Goal: Information Seeking & Learning: Learn about a topic

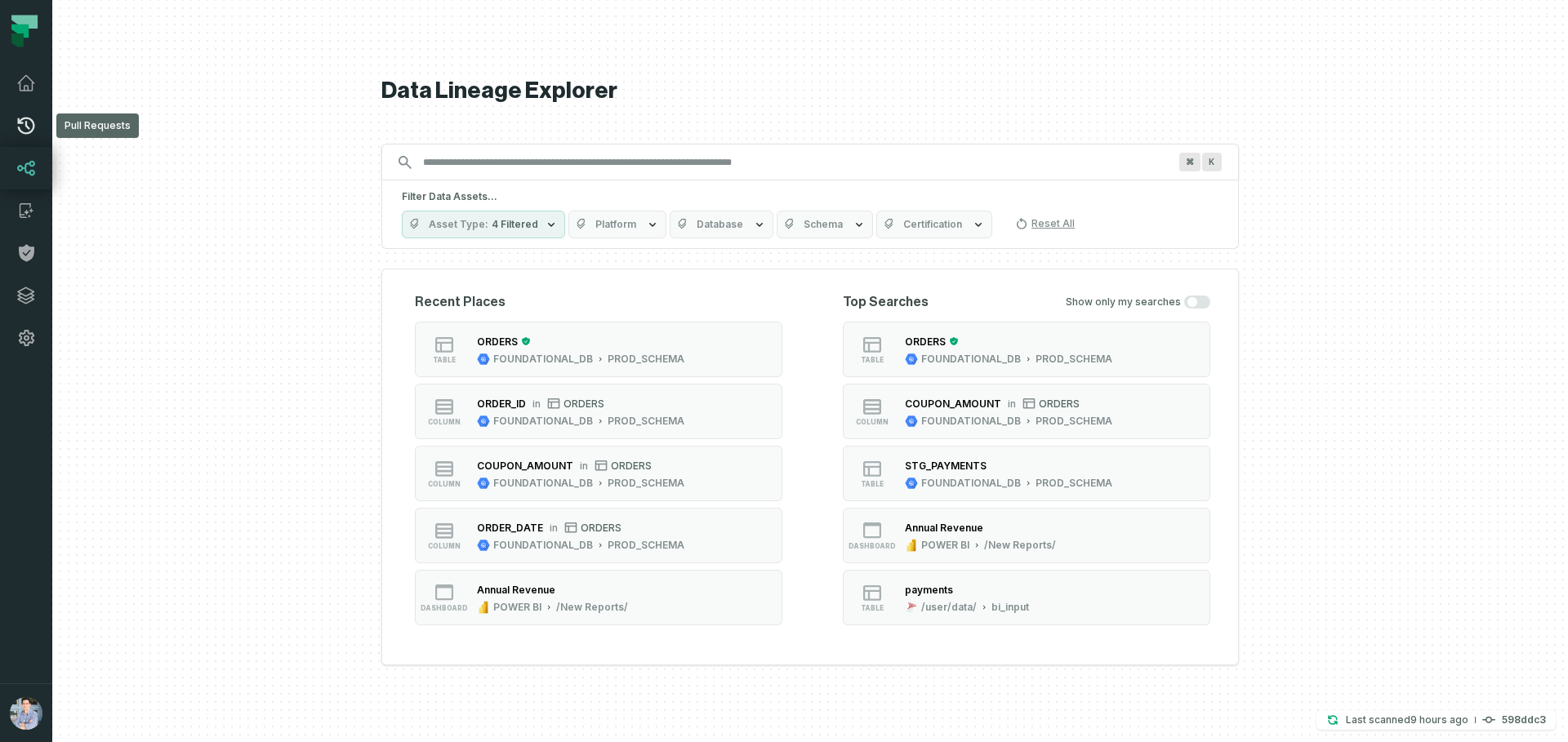
click at [35, 126] on icon at bounding box center [26, 126] width 19 height 19
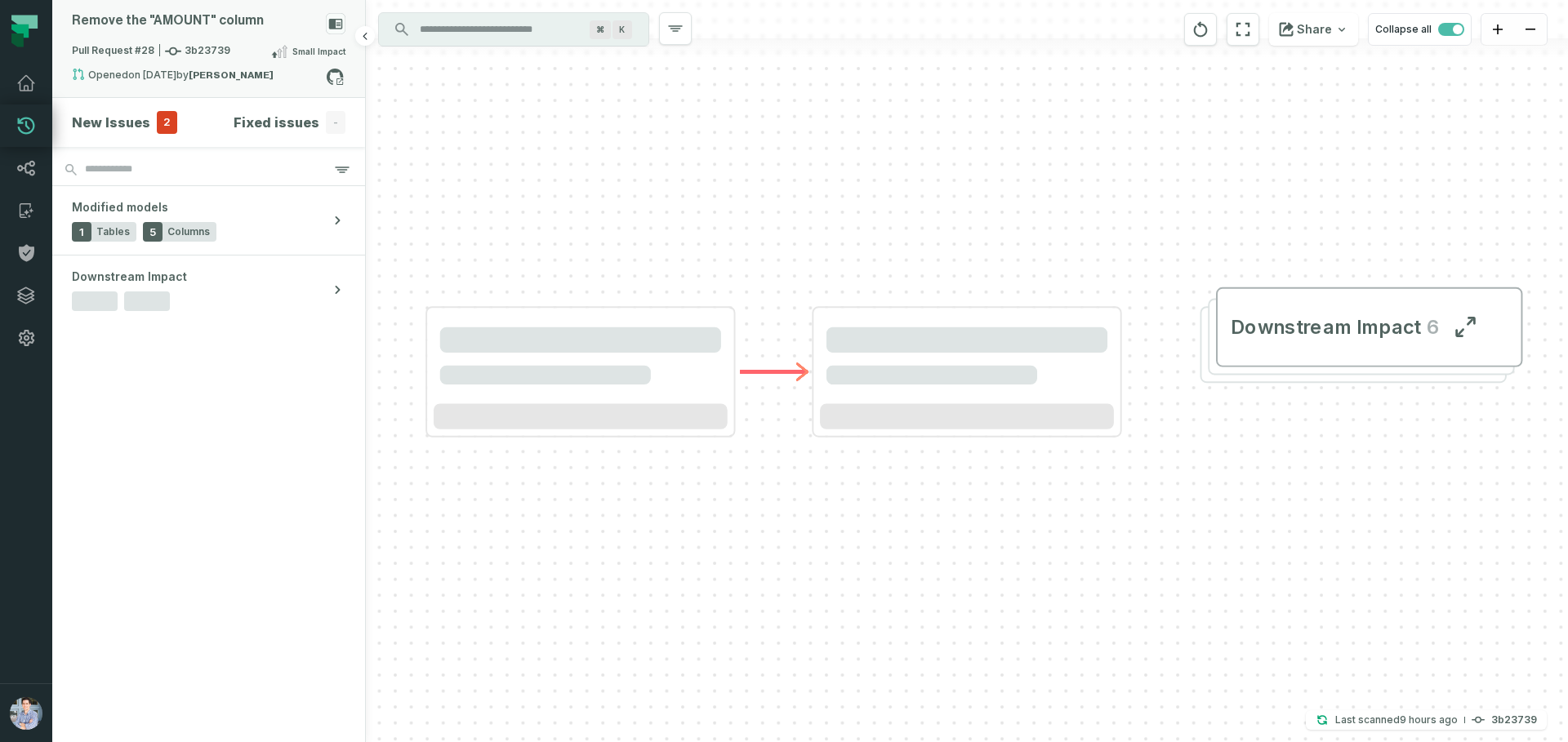
click at [218, 6] on div "Remove the "AMOUNT" column Pull Request #28 3b23739 Small Impact Opened 3/10/20…" at bounding box center [209, 48] width 312 height 97
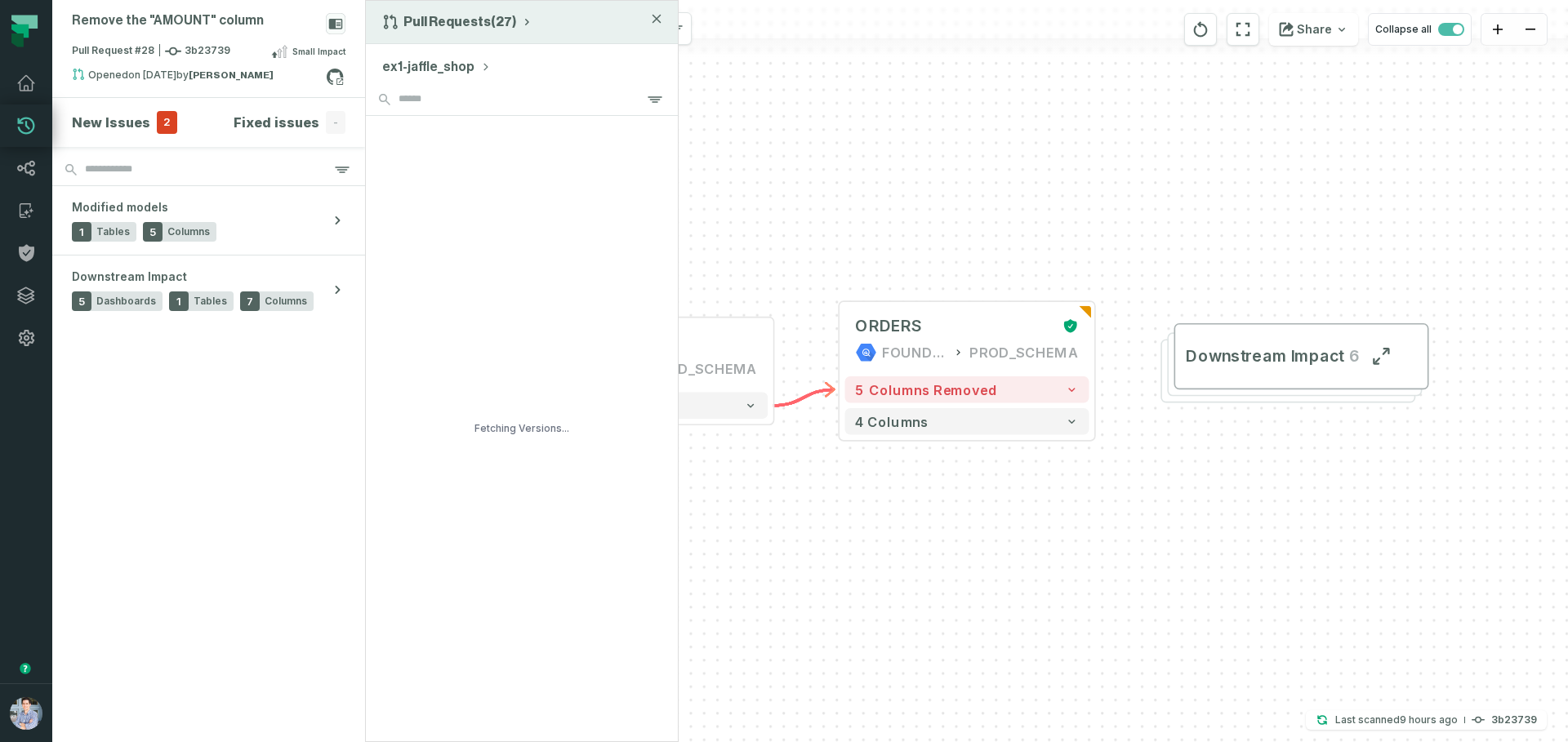
click at [424, 17] on button "Pull Requests (27)" at bounding box center [458, 21] width 151 height 16
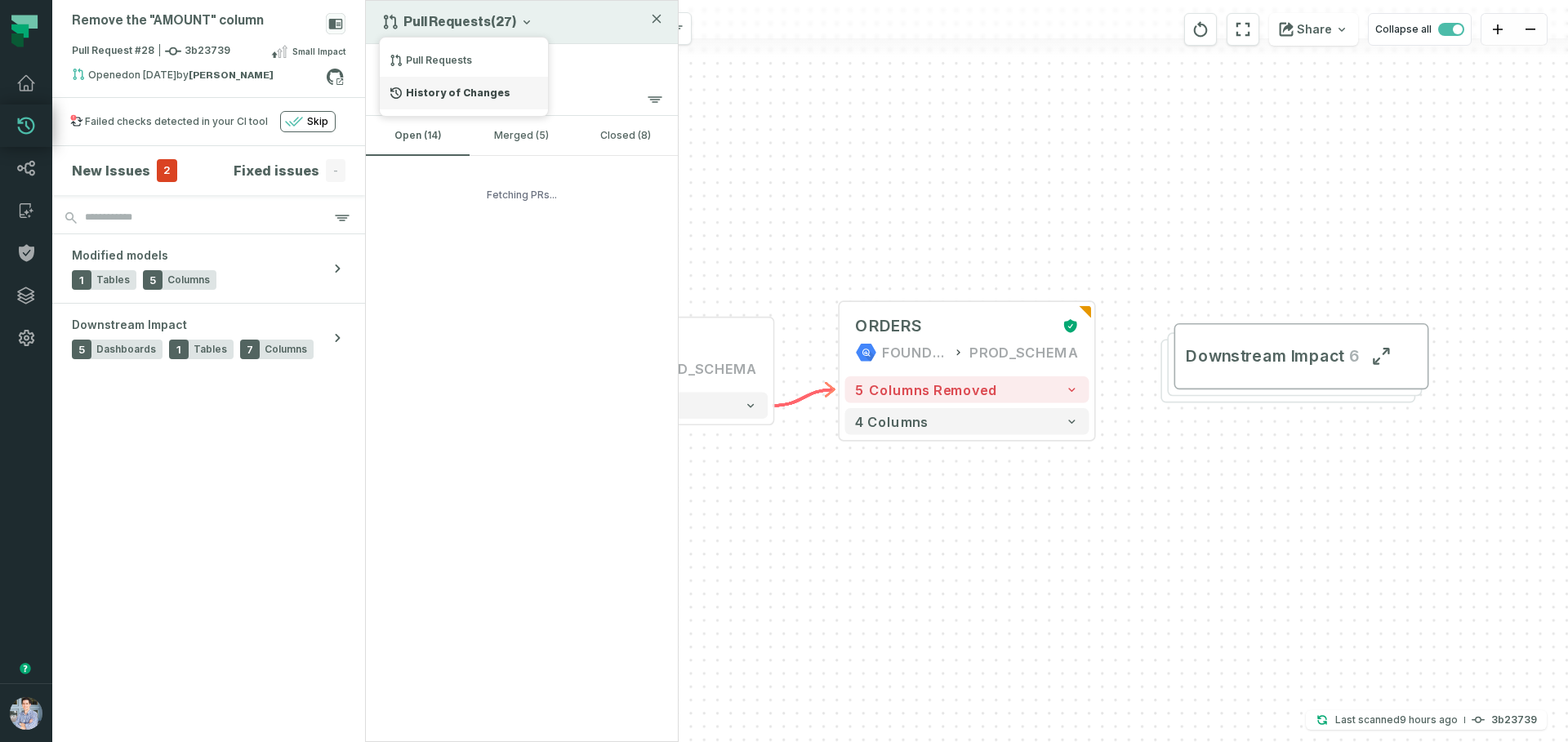
click at [479, 86] on div "History of Changes" at bounding box center [463, 93] width 168 height 33
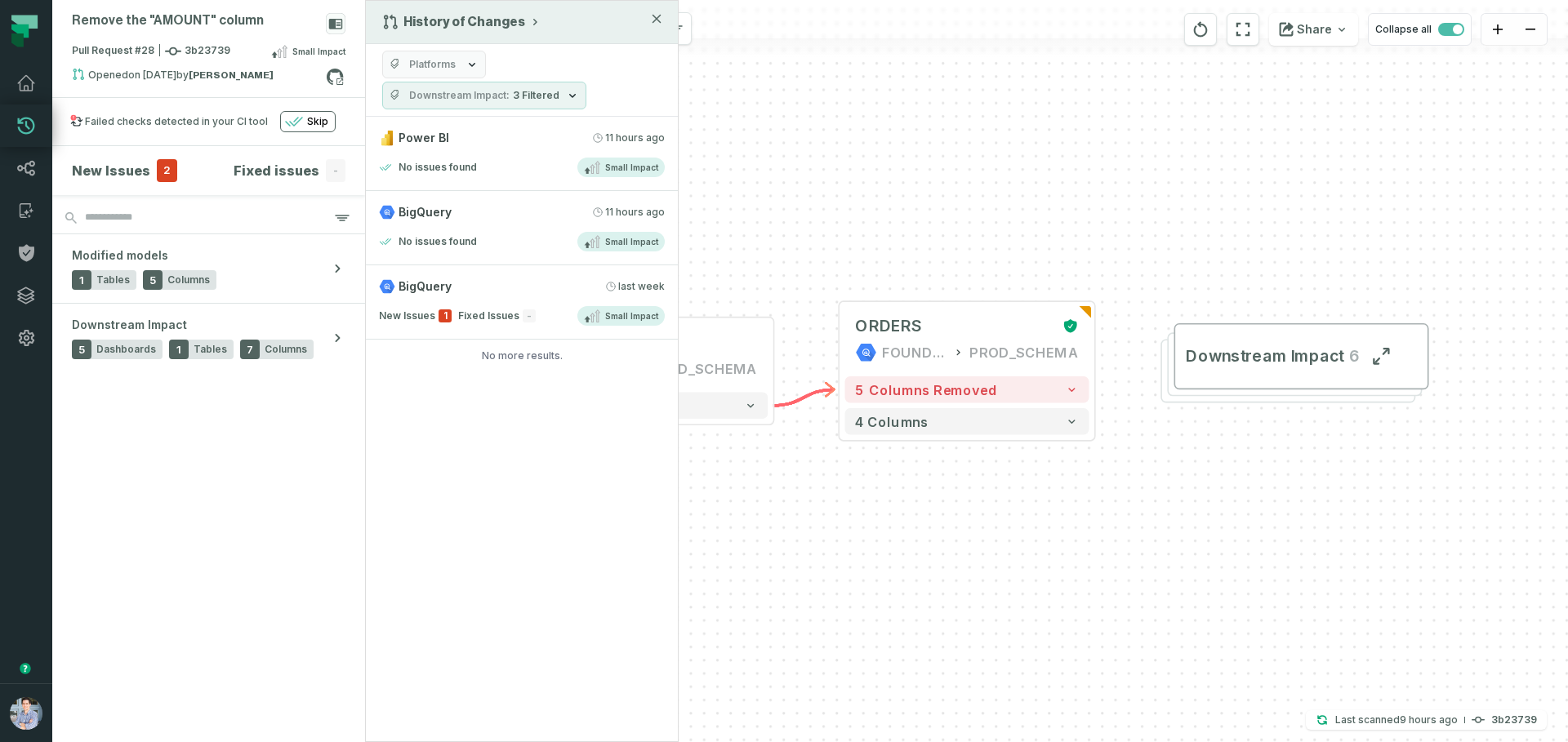
click at [517, 550] on div "History of Changes Platforms Downstream Impact 3 Filtered Power BI 9/17/2025, 2…" at bounding box center [521, 371] width 313 height 742
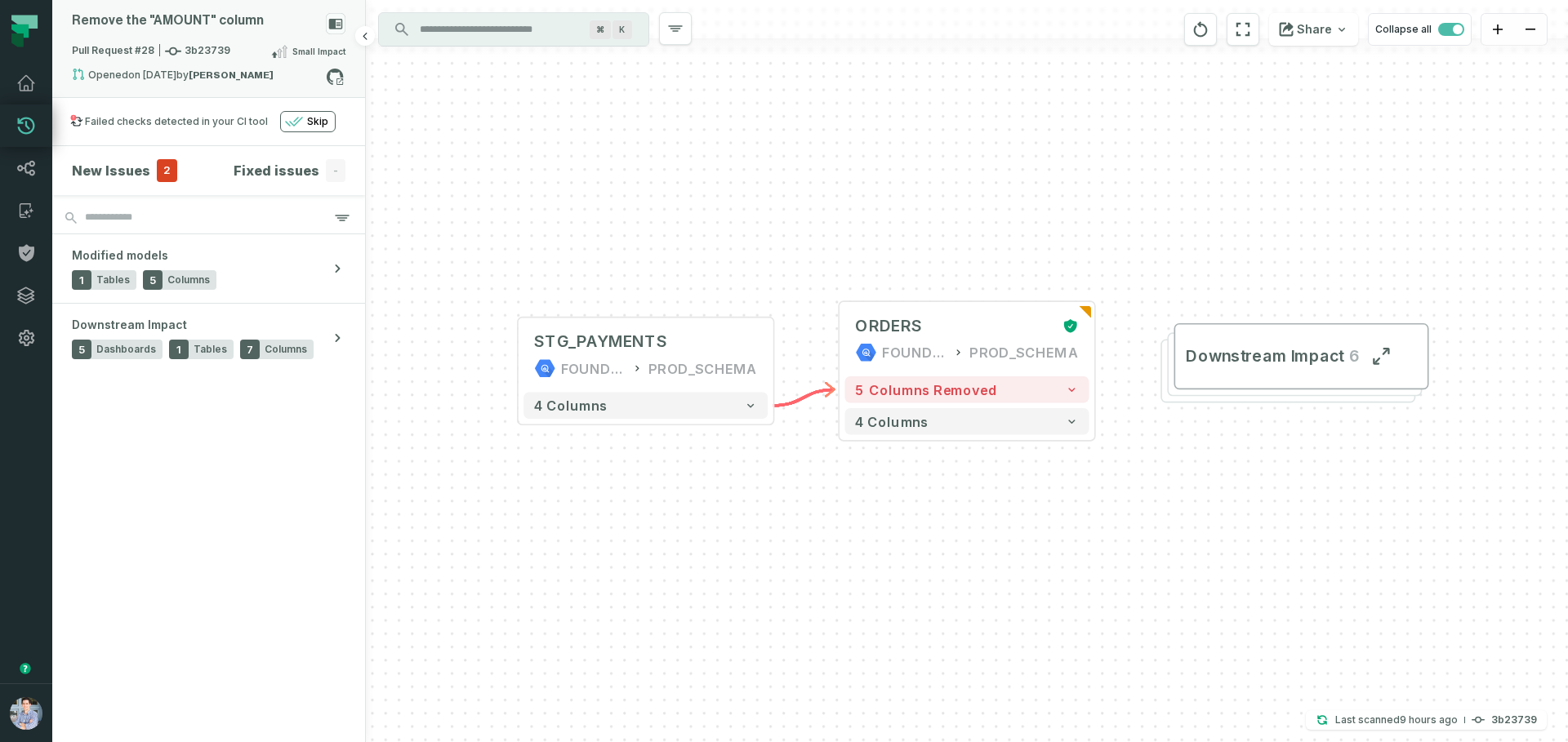
click at [335, 18] on icon at bounding box center [336, 23] width 14 height 11
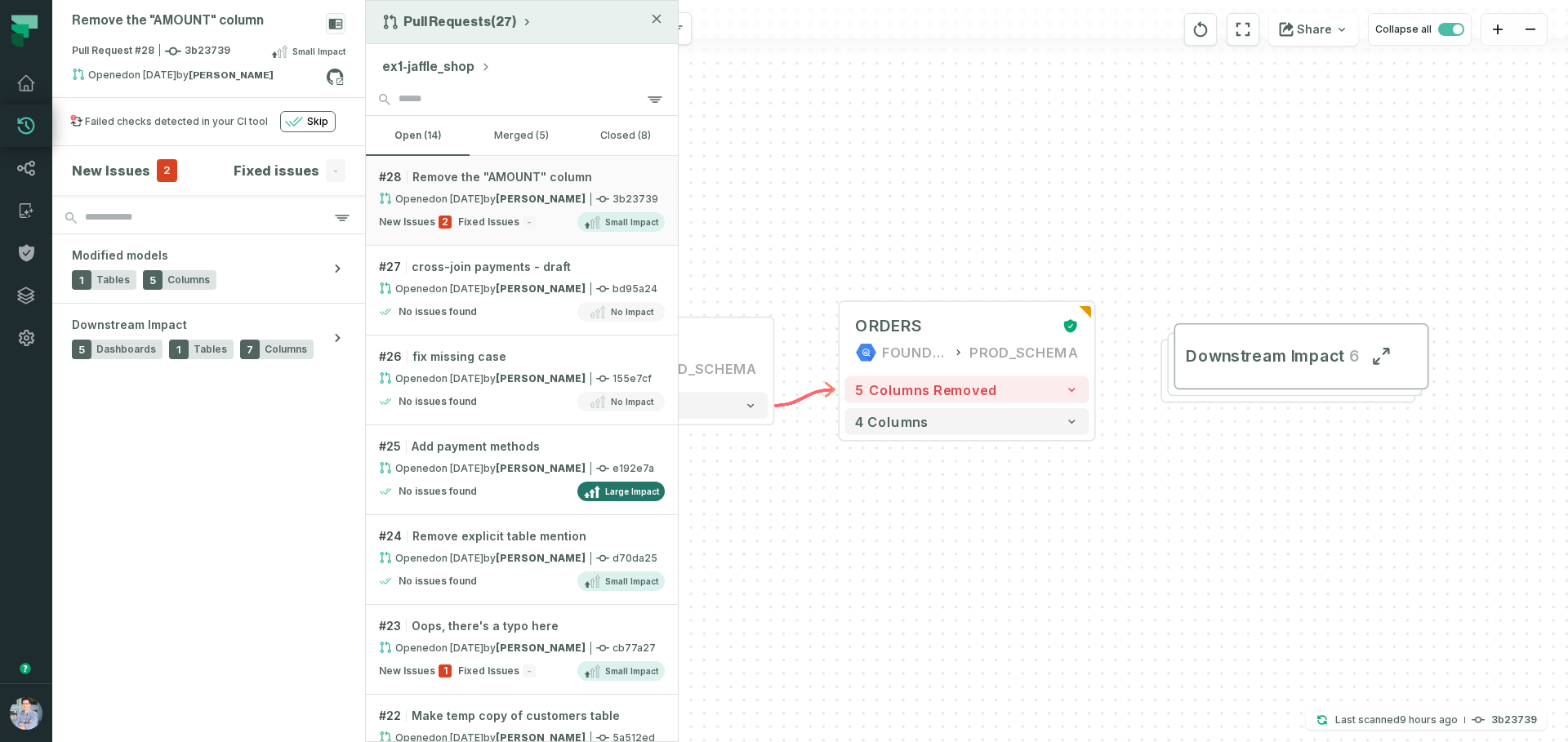
click at [467, 26] on button "Pull Requests (27)" at bounding box center [458, 21] width 151 height 16
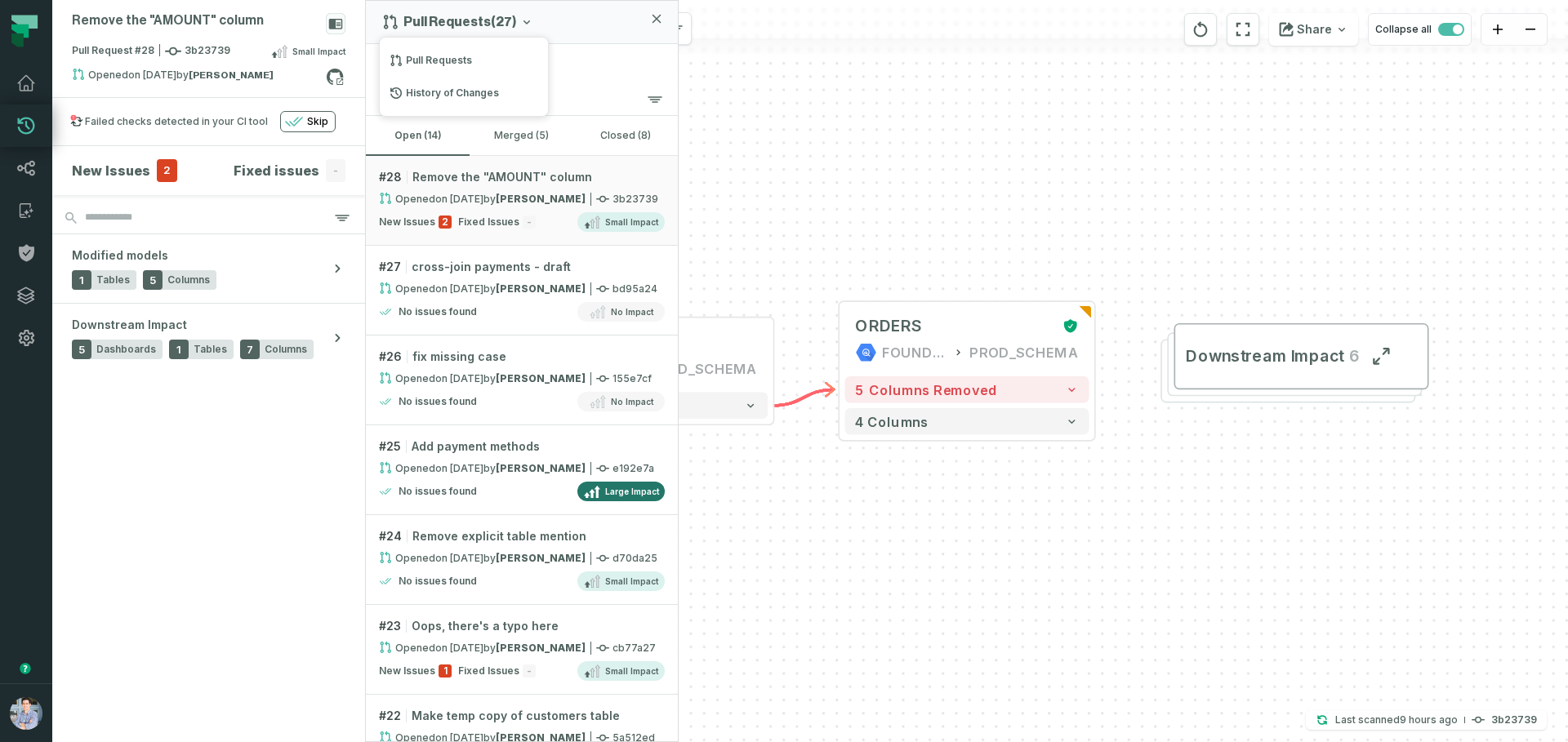
click at [488, 64] on div "Pull Requests" at bounding box center [463, 60] width 168 height 33
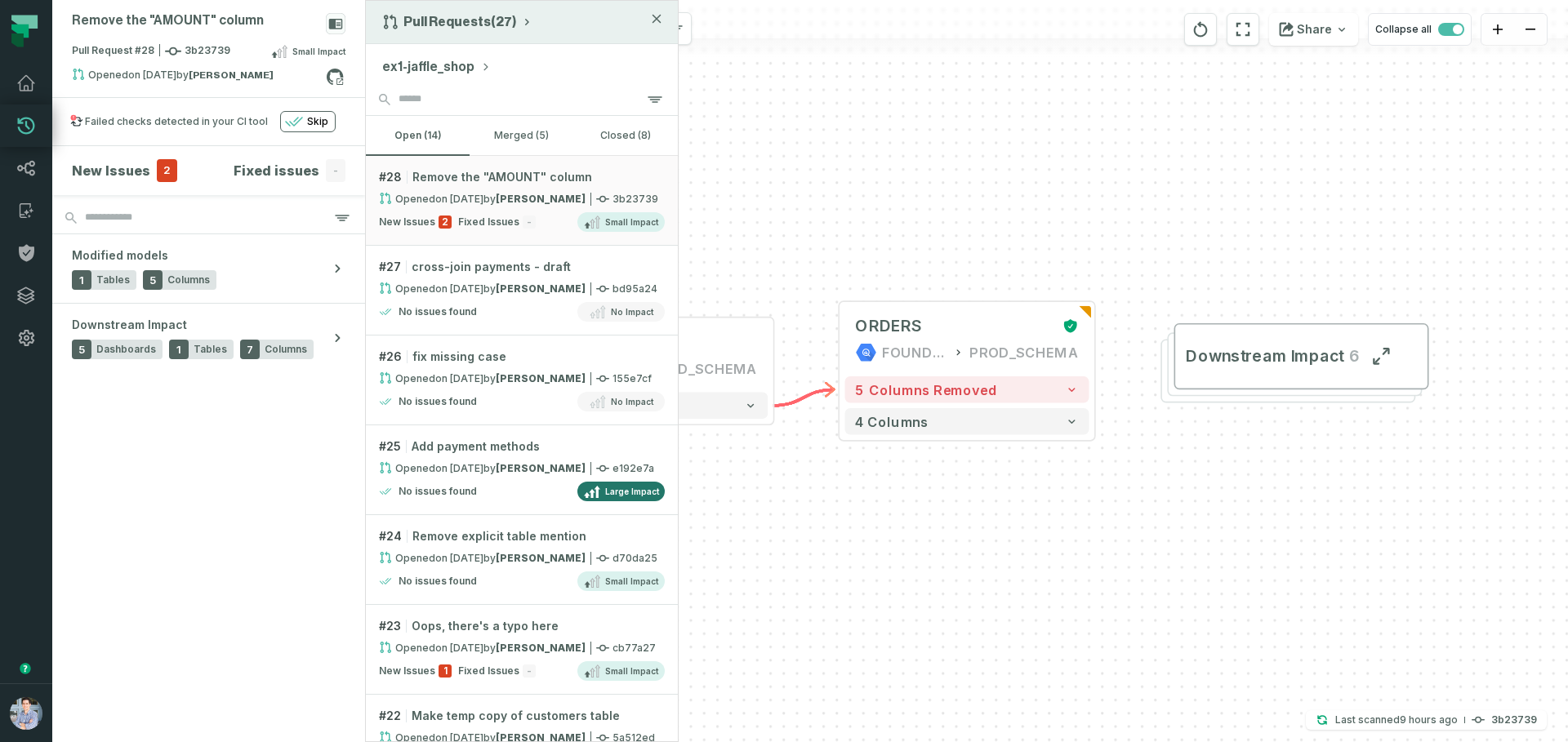
click at [488, 25] on button "Pull Requests (27)" at bounding box center [458, 21] width 151 height 16
click at [459, 93] on div "History of Changes" at bounding box center [463, 93] width 168 height 33
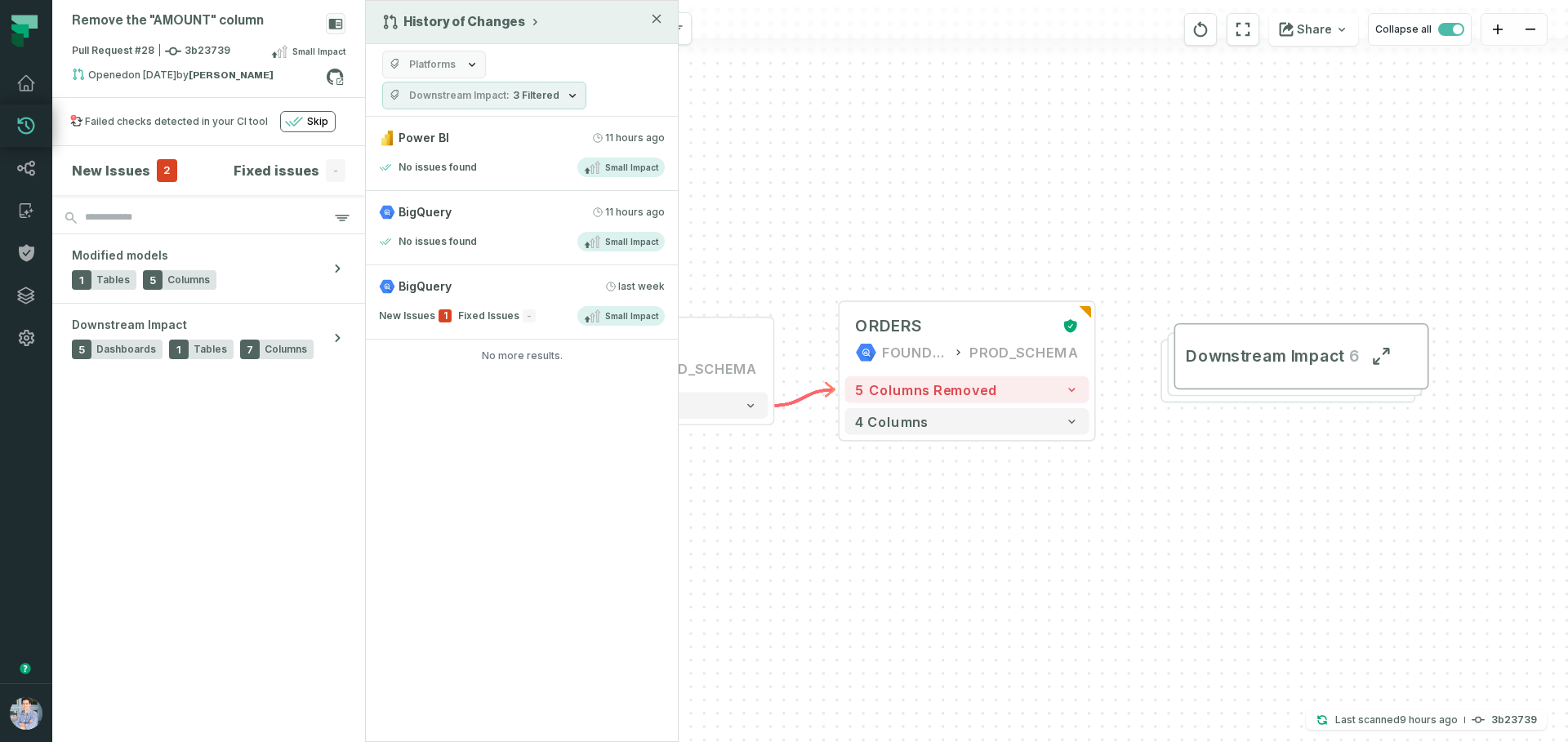
click at [597, 396] on div "History of Changes Platforms Downstream Impact 3 Filtered Power BI 9/17/2025, 2…" at bounding box center [521, 371] width 313 height 742
click at [596, 395] on div "History of Changes Platforms Downstream Impact 3 Filtered Power BI 9/17/2025, 2…" at bounding box center [521, 371] width 313 height 742
click at [536, 395] on div "History of Changes Platforms Downstream Impact 3 Filtered Power BI 9/17/2025, 2…" at bounding box center [521, 371] width 313 height 742
click at [290, 461] on section "New Issues 2 Fixed issues - Modified models 1 Tables 5 Columns Downstream Impac…" at bounding box center [209, 444] width 312 height 597
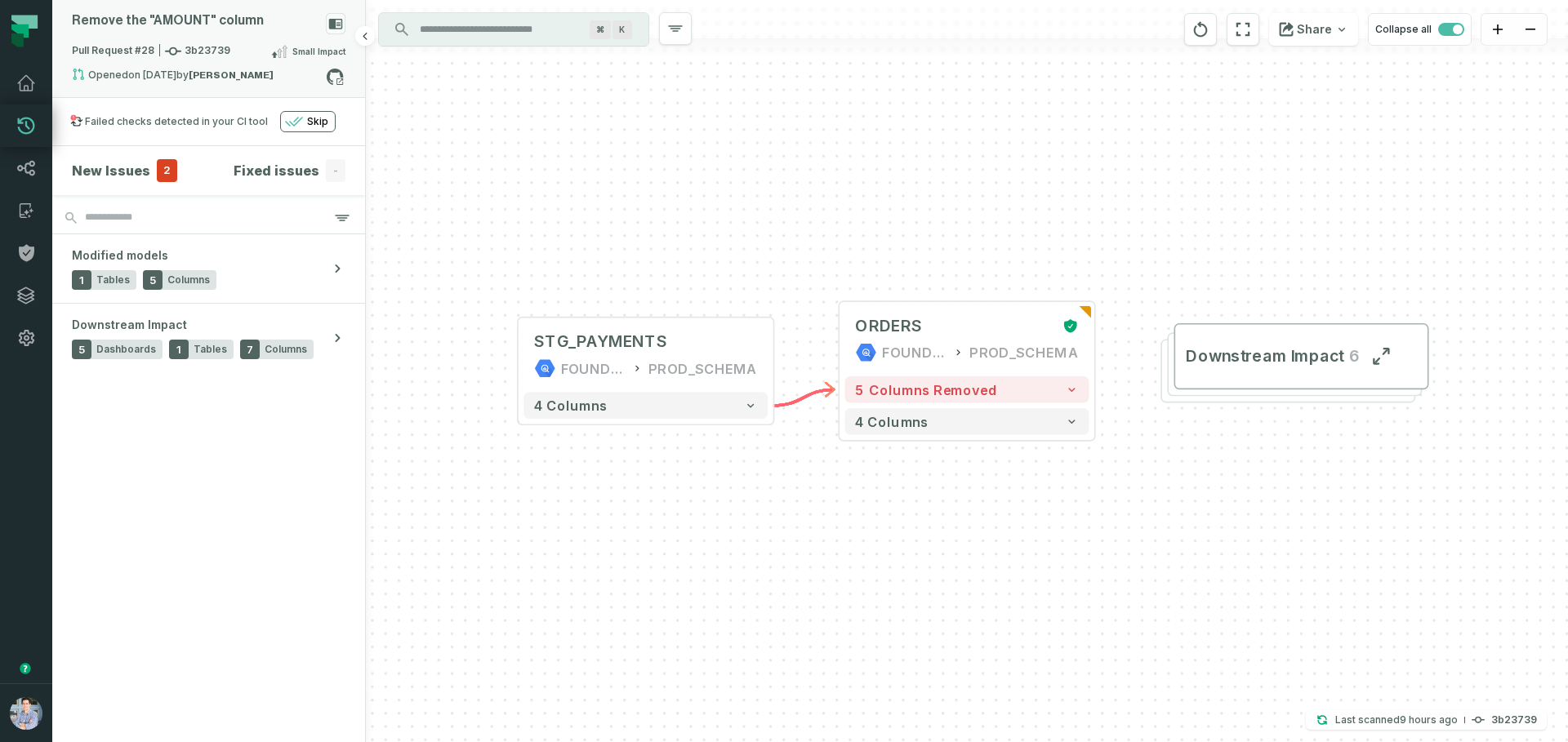
click at [333, 16] on rect at bounding box center [336, 23] width 19 height 21
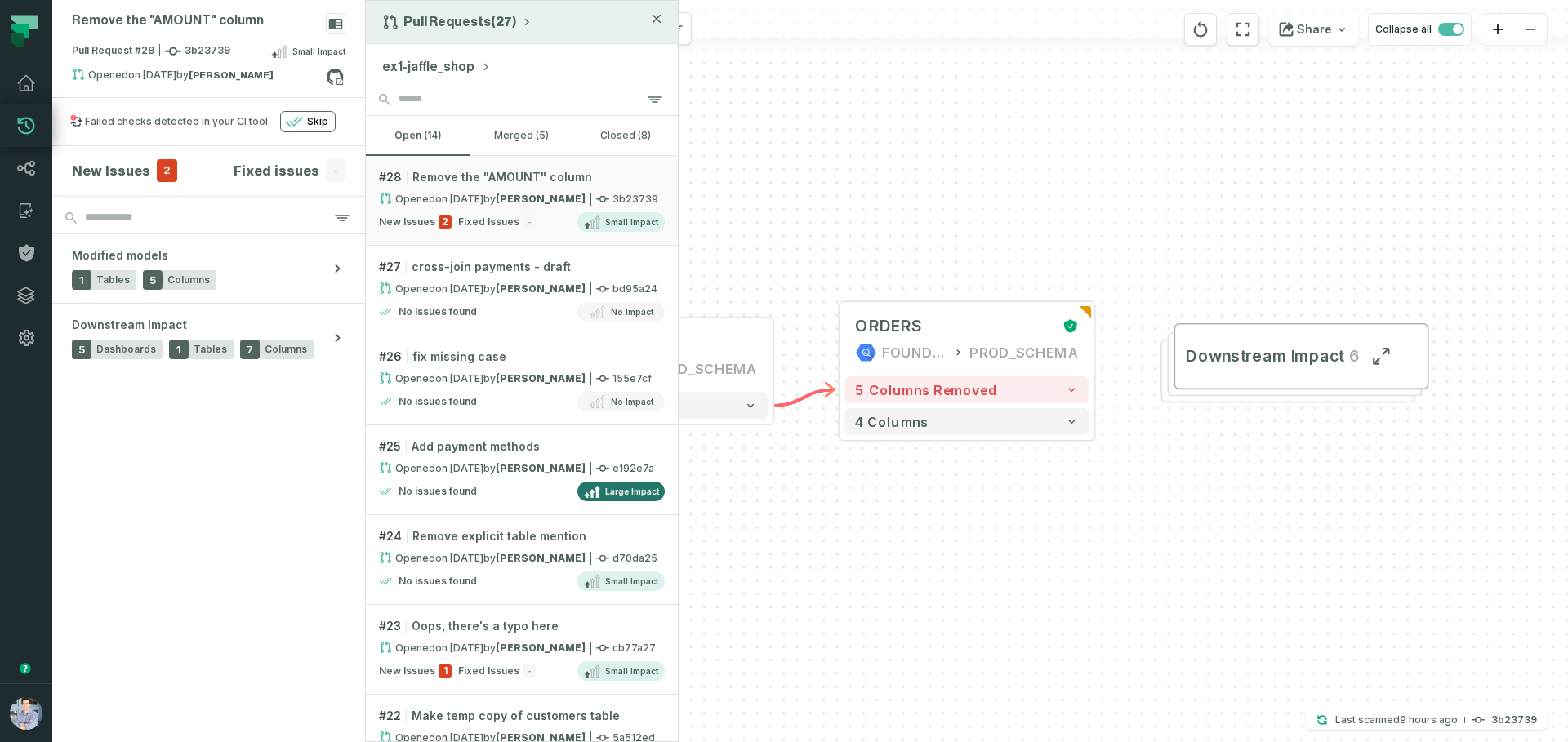
click at [502, 34] on div "Pull Requests (27)" at bounding box center [522, 22] width 312 height 44
click at [506, 26] on button "Pull Requests (27)" at bounding box center [458, 21] width 151 height 16
click at [533, 94] on div "History of Changes" at bounding box center [463, 93] width 168 height 33
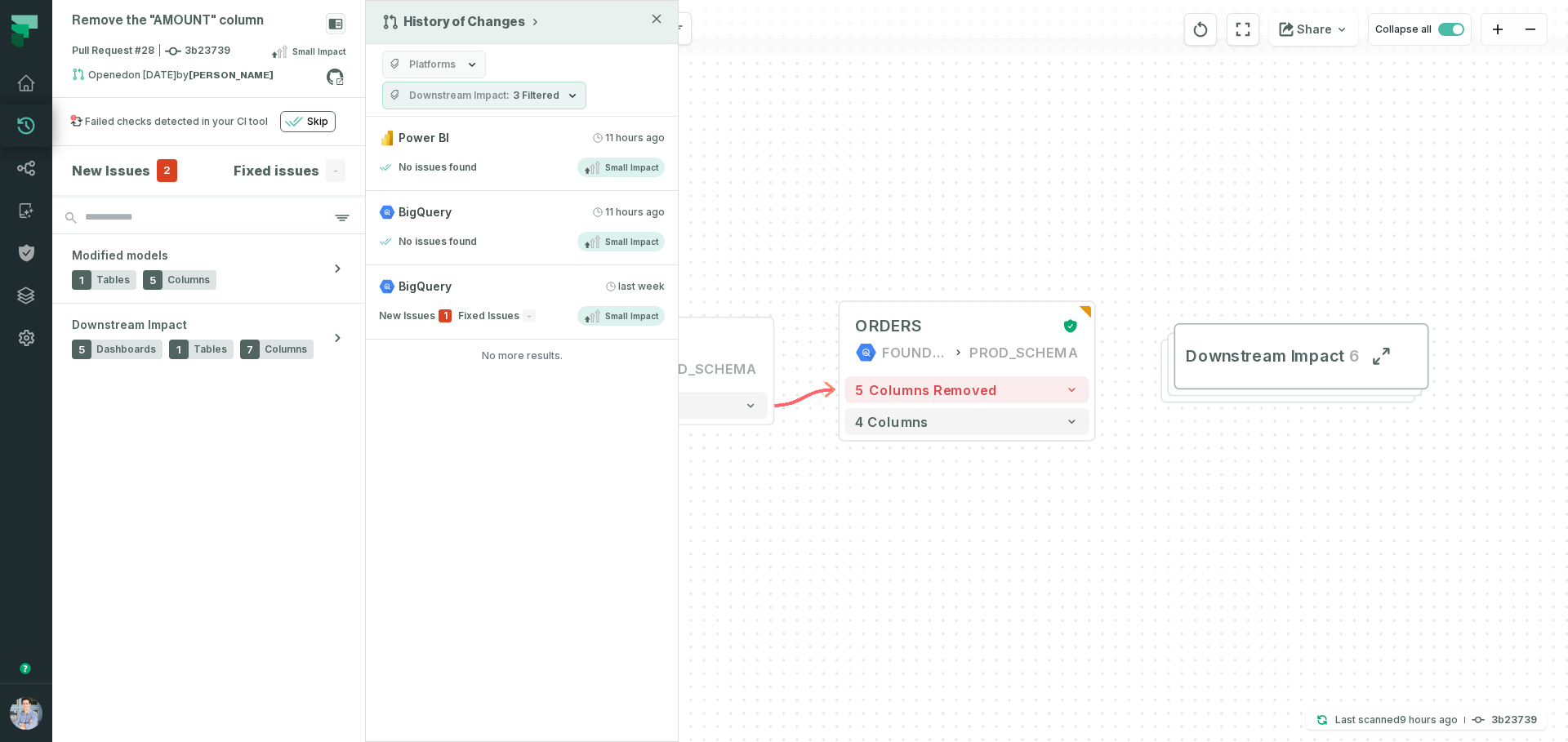
click at [514, 434] on div "History of Changes Platforms Downstream Impact 3 Filtered Power BI 9/17/2025, 2…" at bounding box center [521, 371] width 313 height 742
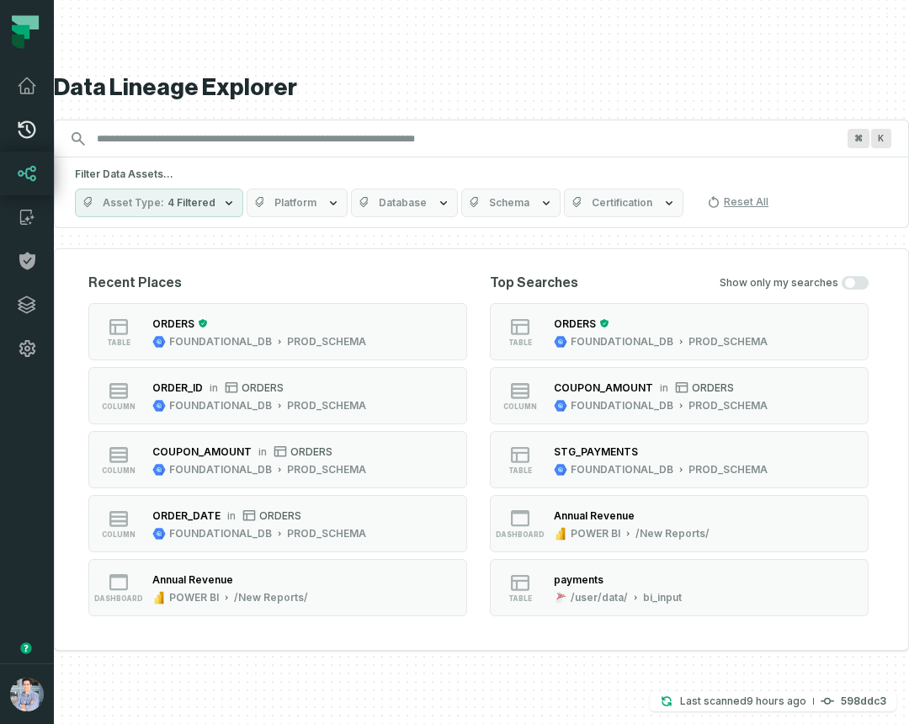
click at [35, 126] on icon at bounding box center [27, 130] width 20 height 20
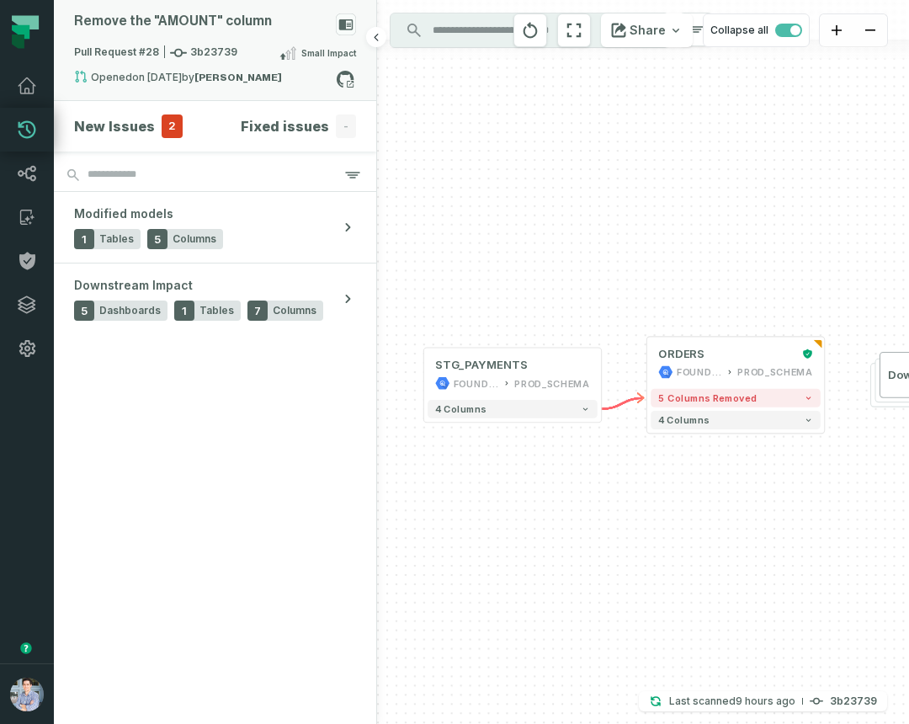
click at [231, 59] on div "Pull Request #28 3b23739 Small Impact" at bounding box center [215, 56] width 282 height 27
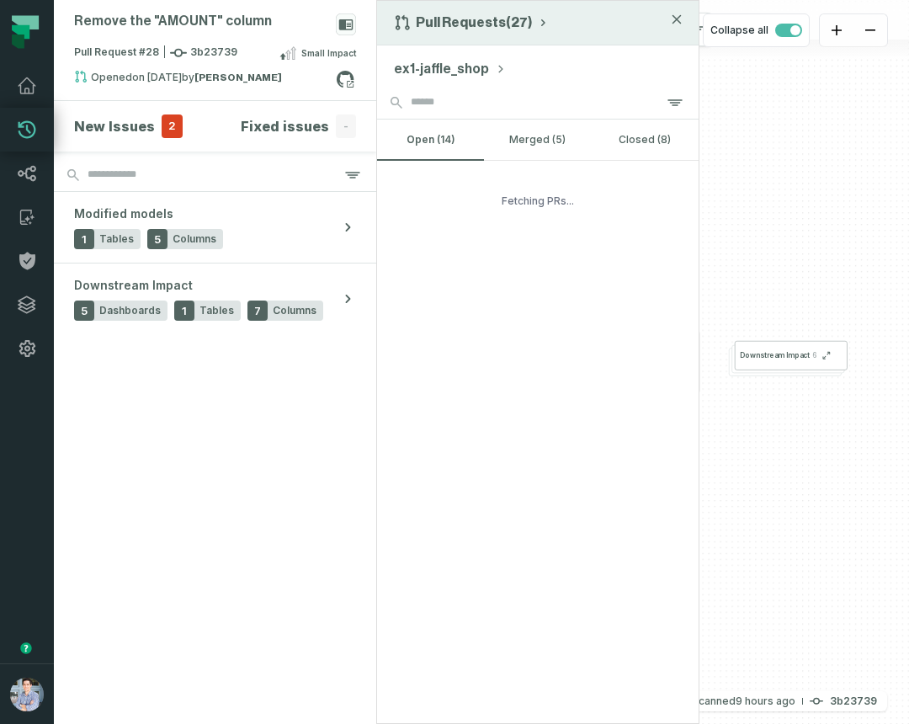
click at [483, 15] on button "Pull Requests (27)" at bounding box center [472, 22] width 156 height 17
click at [455, 104] on div "History of Changes" at bounding box center [477, 96] width 173 height 34
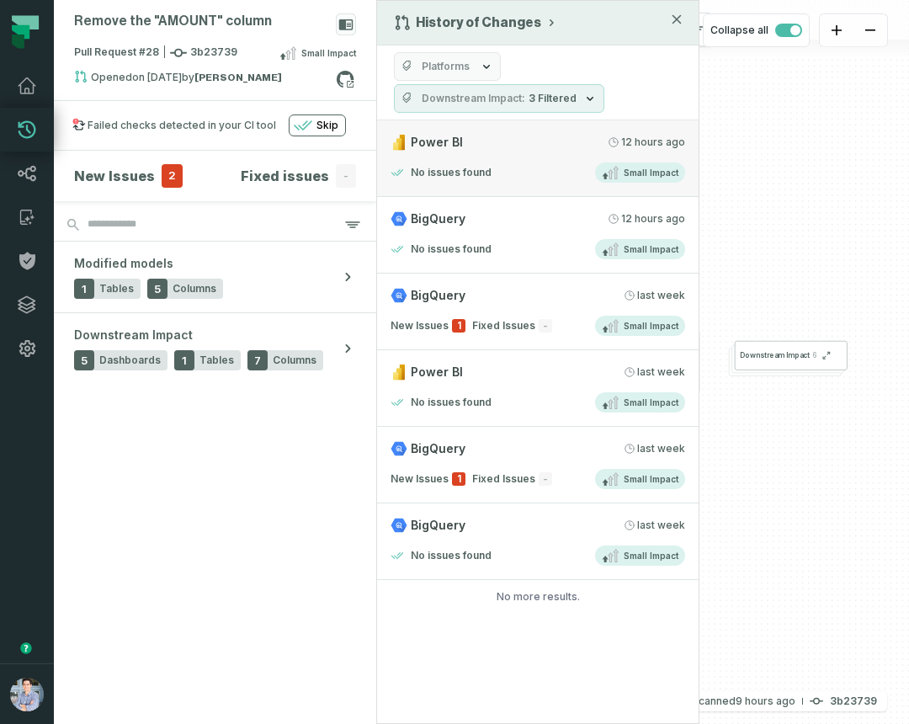
click at [529, 147] on div "Power BI 9/17/2025, 2:00:17 AM" at bounding box center [538, 142] width 295 height 17
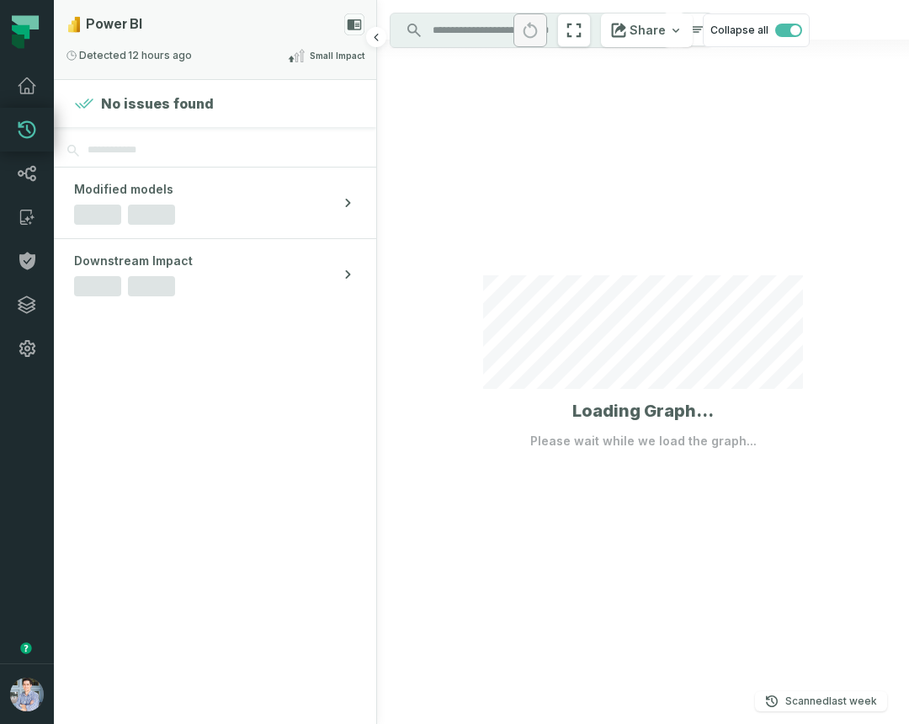
click at [162, 61] on relative-time "[DATE] 2:00:17 AM" at bounding box center [160, 55] width 64 height 13
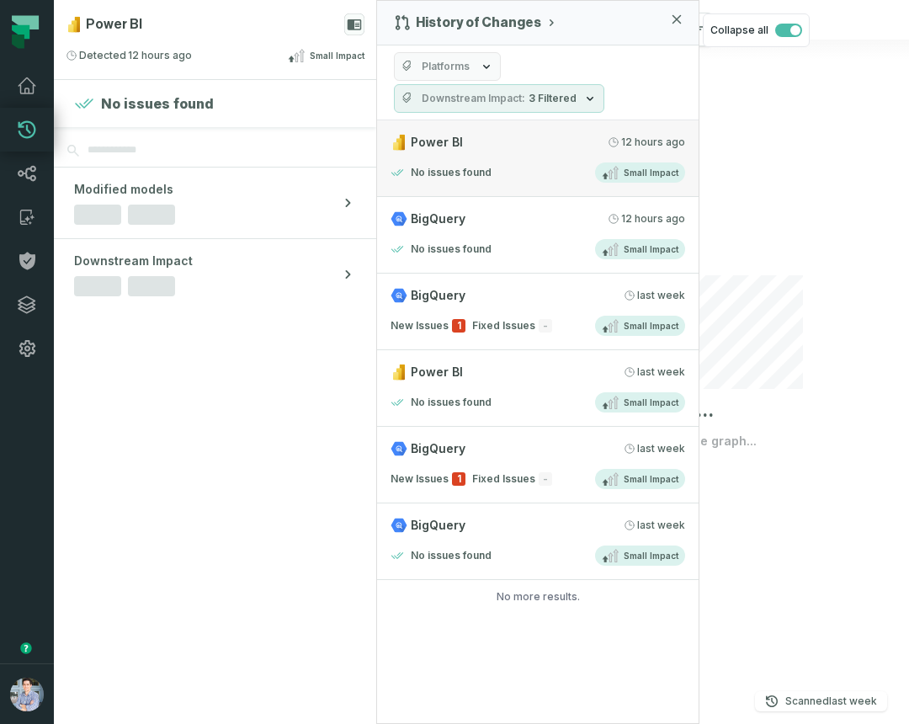
click at [493, 150] on div "Power BI 9/17/2025, 2:00:17 AM" at bounding box center [538, 142] width 295 height 17
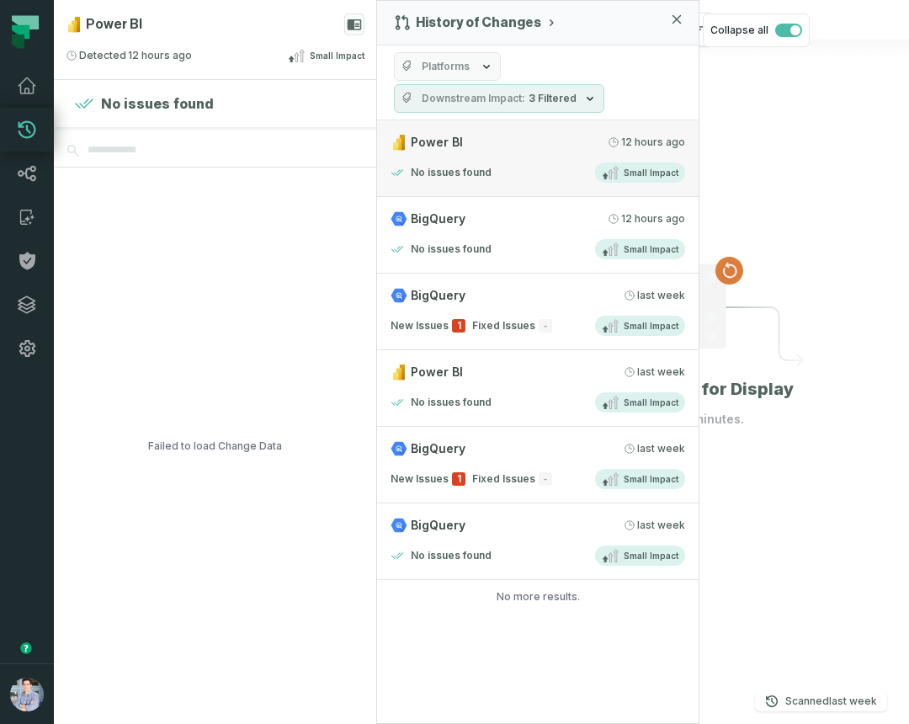
click at [525, 127] on link "Power BI 9/17/2025, 2:00:17 AM No issues found Small Impact" at bounding box center [538, 158] width 322 height 77
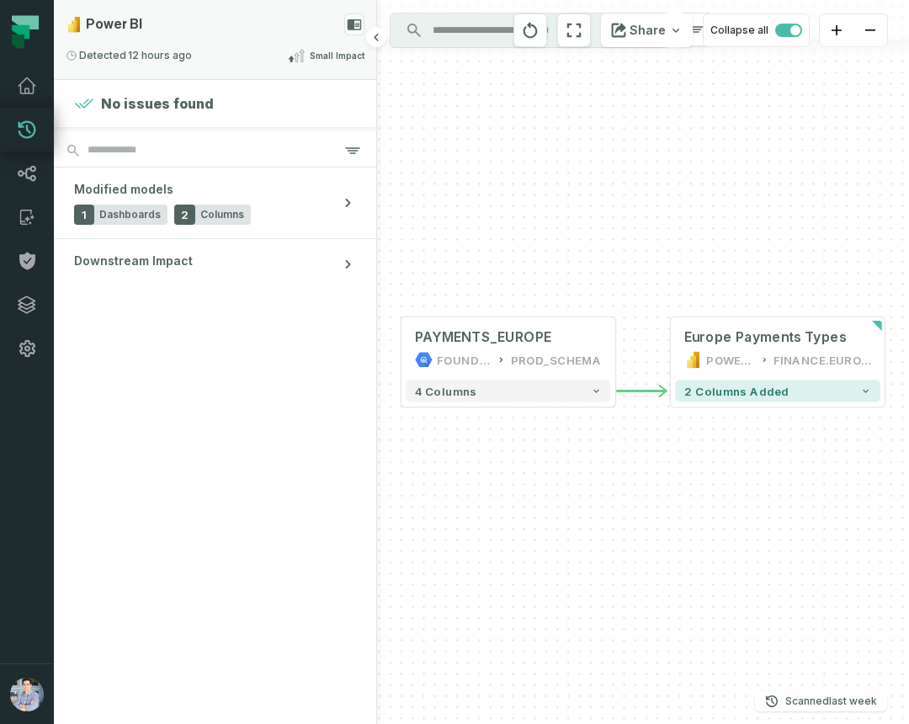
click at [347, 24] on rect at bounding box center [354, 24] width 20 height 22
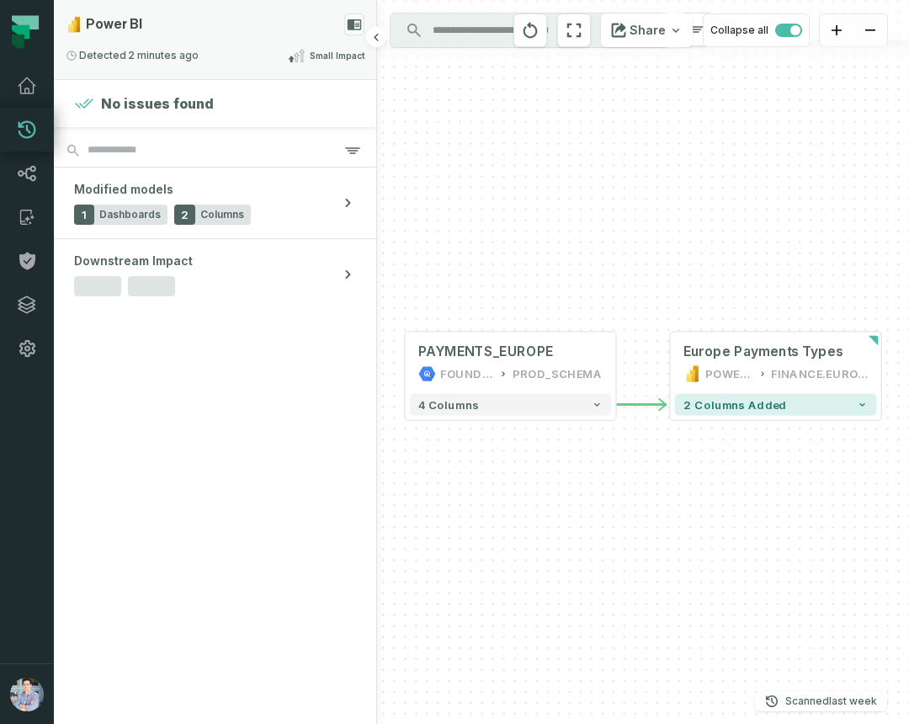
click at [293, 46] on div "Detected [DATE] 2:08:58 PM Small Impact" at bounding box center [215, 55] width 299 height 20
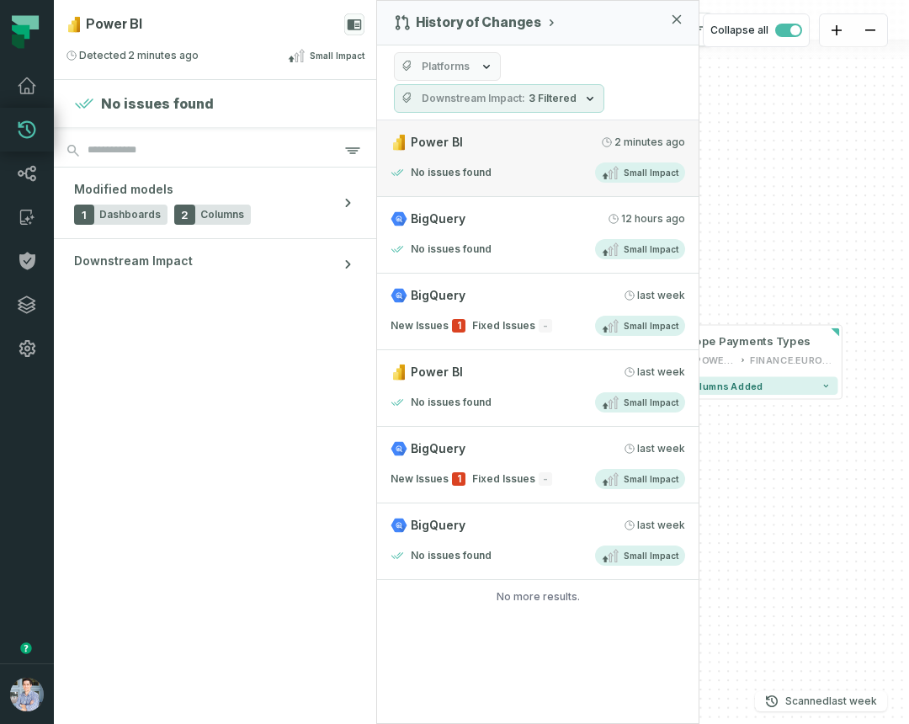
click at [673, 142] on relative-time "[DATE] 2:08:58 PM" at bounding box center [650, 142] width 71 height 13
click at [536, 170] on div "No issues found Small Impact" at bounding box center [538, 172] width 295 height 20
click at [550, 157] on link "Power BI [DATE] 2:08:58 PM No issues found Small Impact" at bounding box center [538, 158] width 322 height 77
click at [550, 152] on link "Power BI [DATE] 2:08:58 PM No issues found Small Impact" at bounding box center [538, 158] width 322 height 77
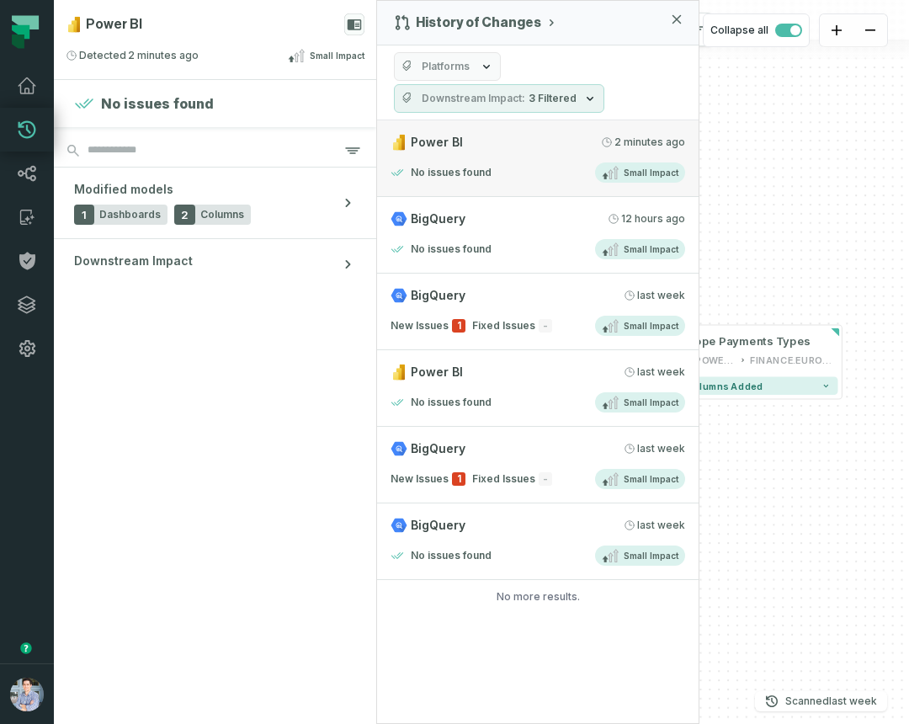
click at [549, 159] on link "Power BI [DATE] 2:08:58 PM No issues found Small Impact" at bounding box center [538, 158] width 322 height 77
click at [486, 233] on link "BigQuery 9/17/2025, 2:00:17 AM No issues found Small Impact" at bounding box center [538, 235] width 322 height 77
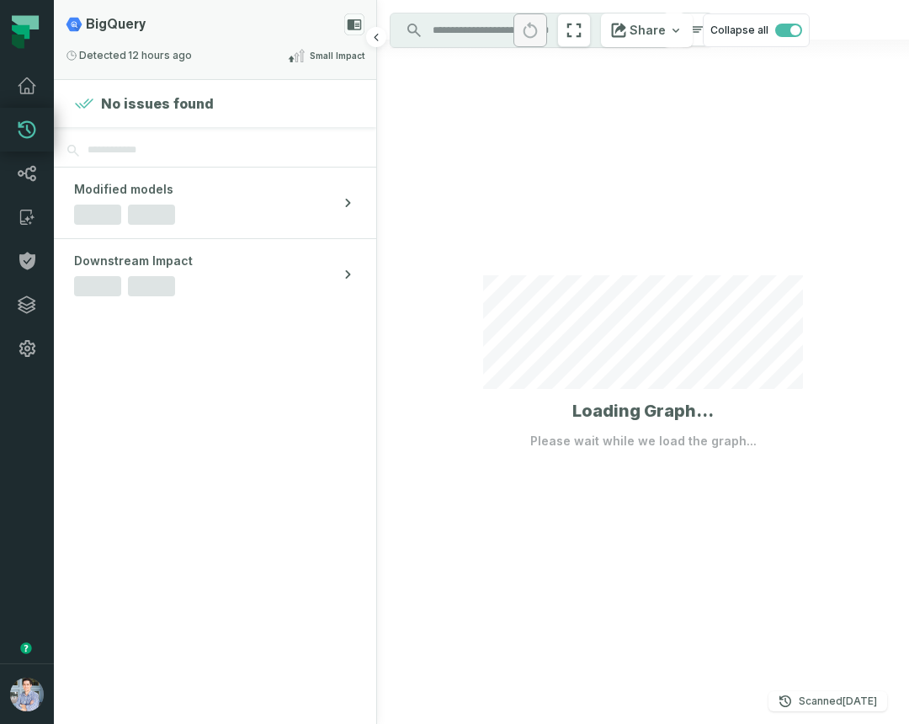
click at [354, 19] on icon at bounding box center [355, 24] width 14 height 11
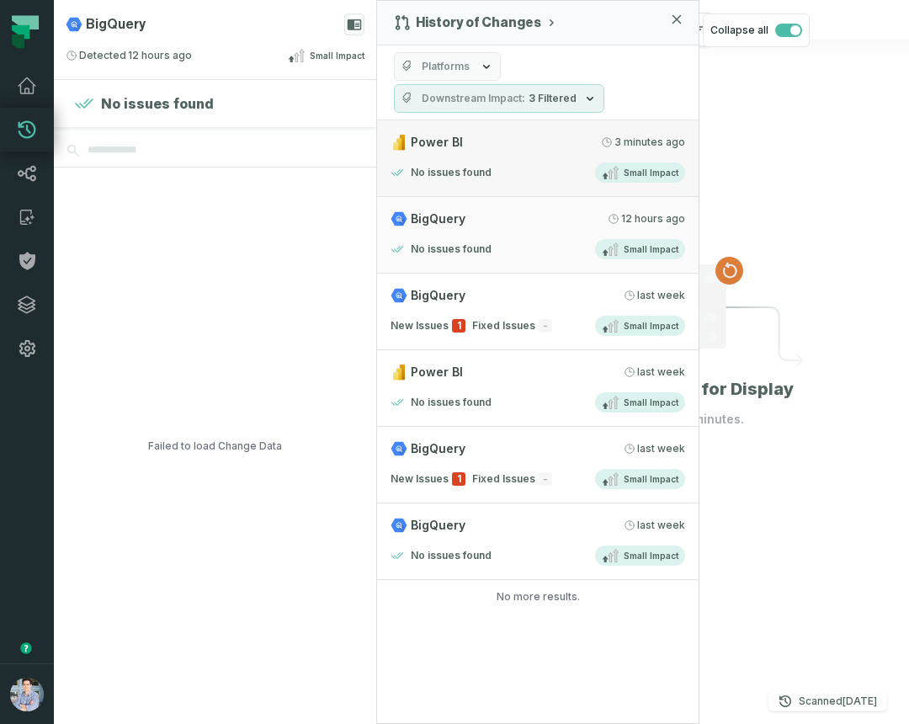
click at [634, 157] on link "Power BI [DATE] 2:08:58 PM No issues found Small Impact" at bounding box center [538, 158] width 322 height 77
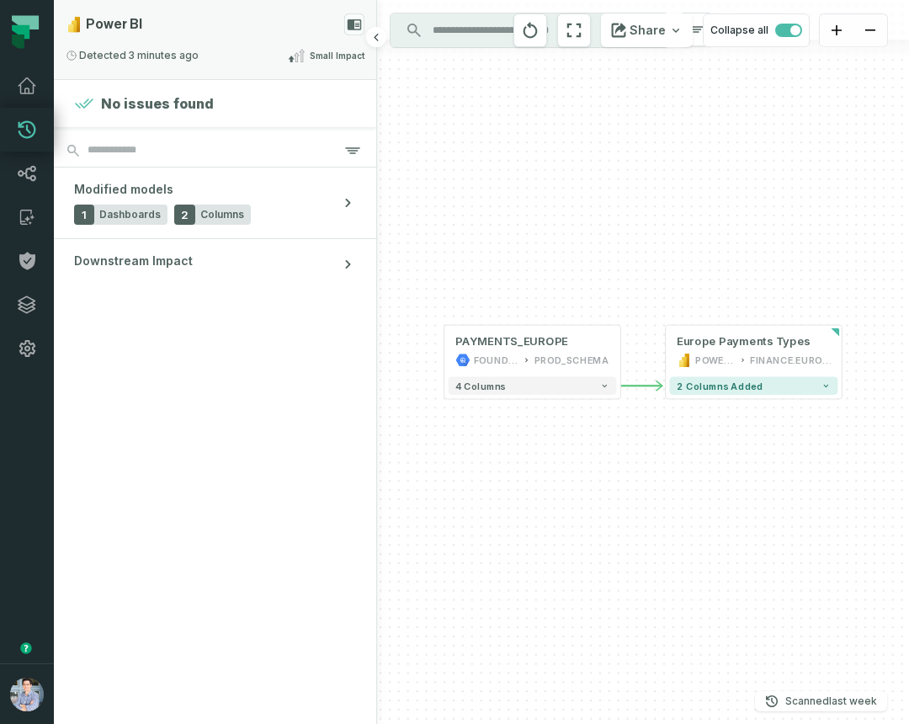
click at [354, 26] on icon at bounding box center [355, 24] width 14 height 11
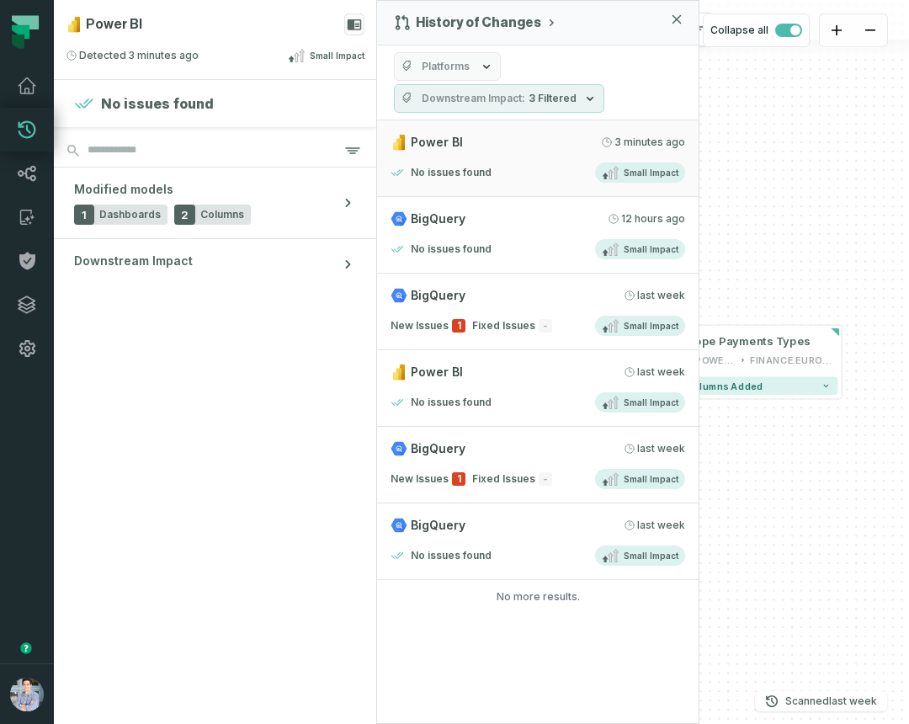
click at [521, 101] on span "Downstream Impact" at bounding box center [474, 98] width 104 height 13
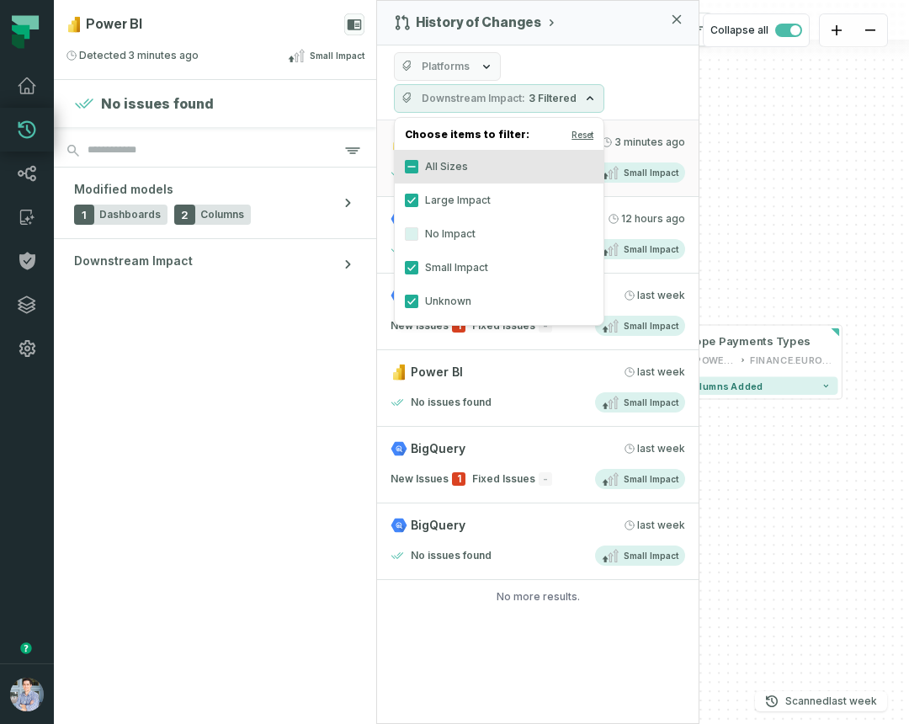
click at [455, 238] on label "No Impact" at bounding box center [499, 234] width 209 height 34
click at [418, 238] on button "No Impact" at bounding box center [411, 233] width 13 height 13
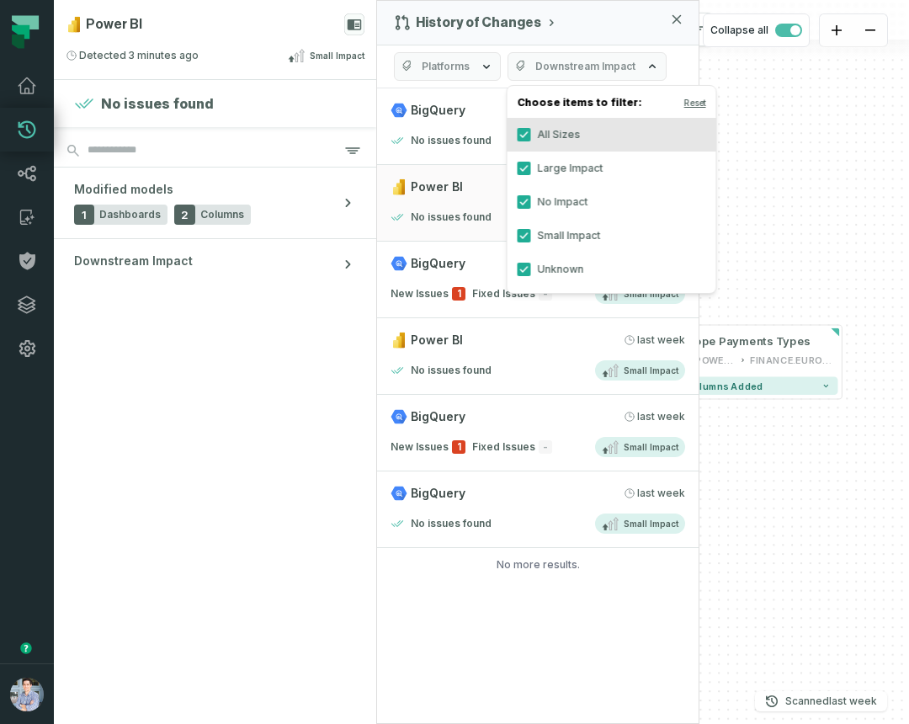
click at [551, 659] on div "History of Changes Platforms Downstream Impact BigQuery [DATE] 2:12:20 PM No is…" at bounding box center [537, 362] width 323 height 724
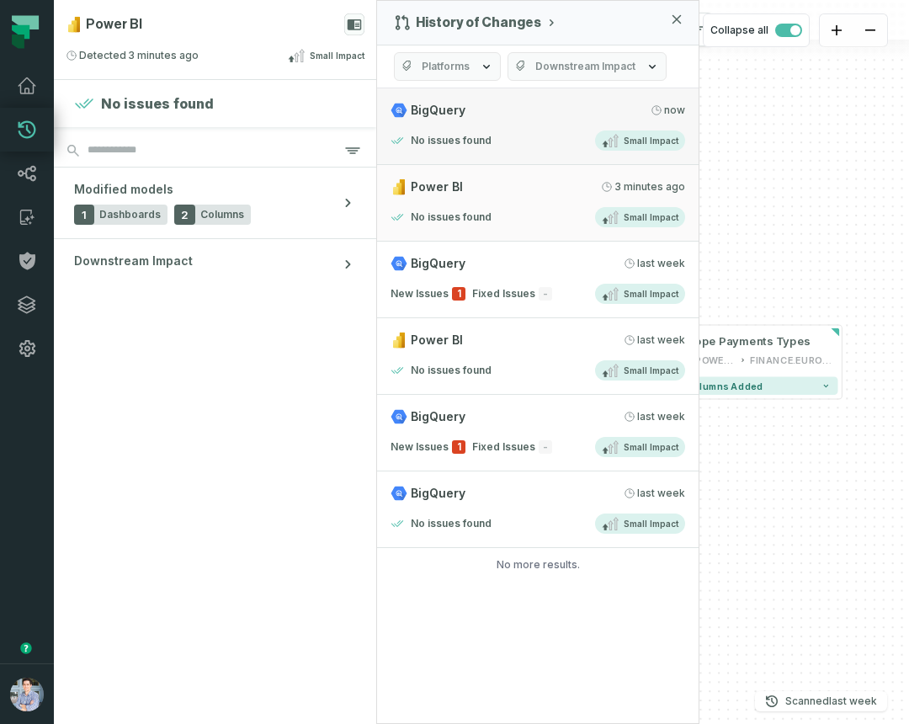
click at [505, 111] on div "BigQuery [DATE] 2:12:20 PM" at bounding box center [538, 110] width 295 height 17
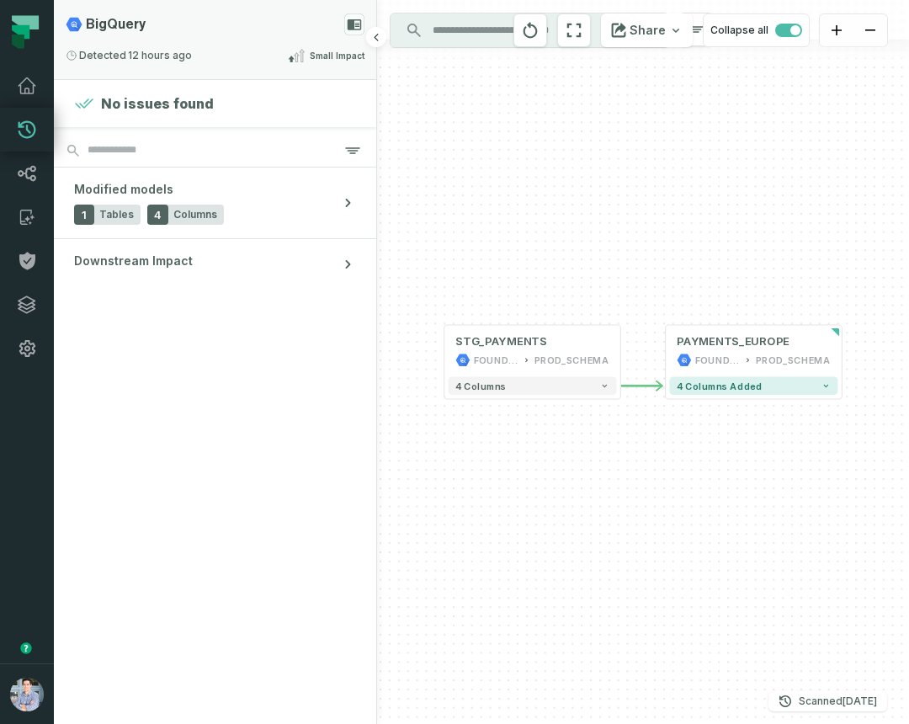
click at [354, 29] on icon at bounding box center [355, 24] width 14 height 11
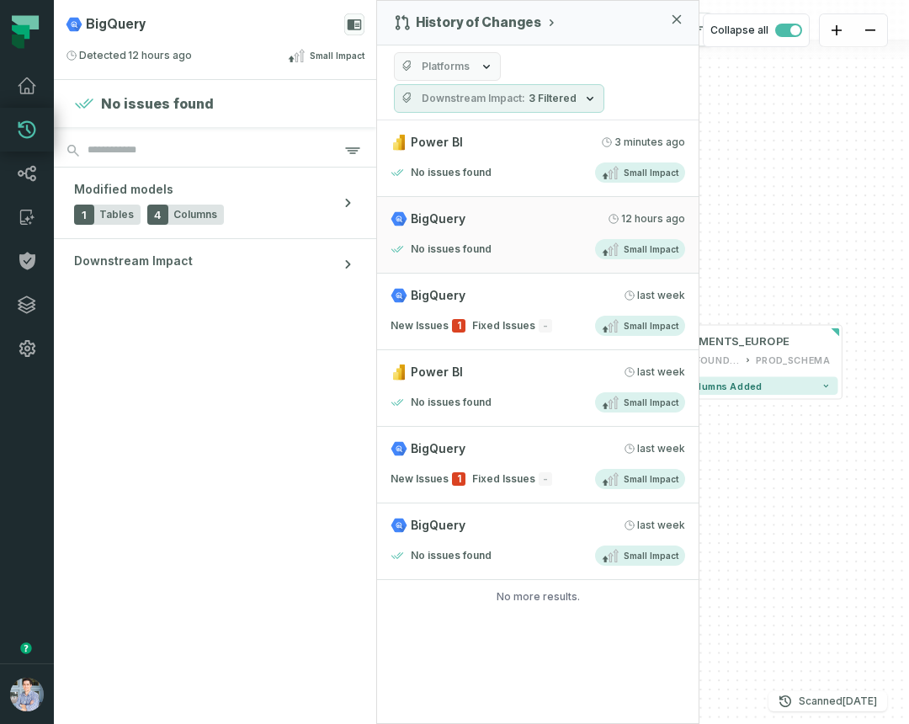
drag, startPoint x: 273, startPoint y: 115, endPoint x: 268, endPoint y: 127, distance: 12.8
click at [273, 120] on section "No issues found" at bounding box center [215, 103] width 322 height 47
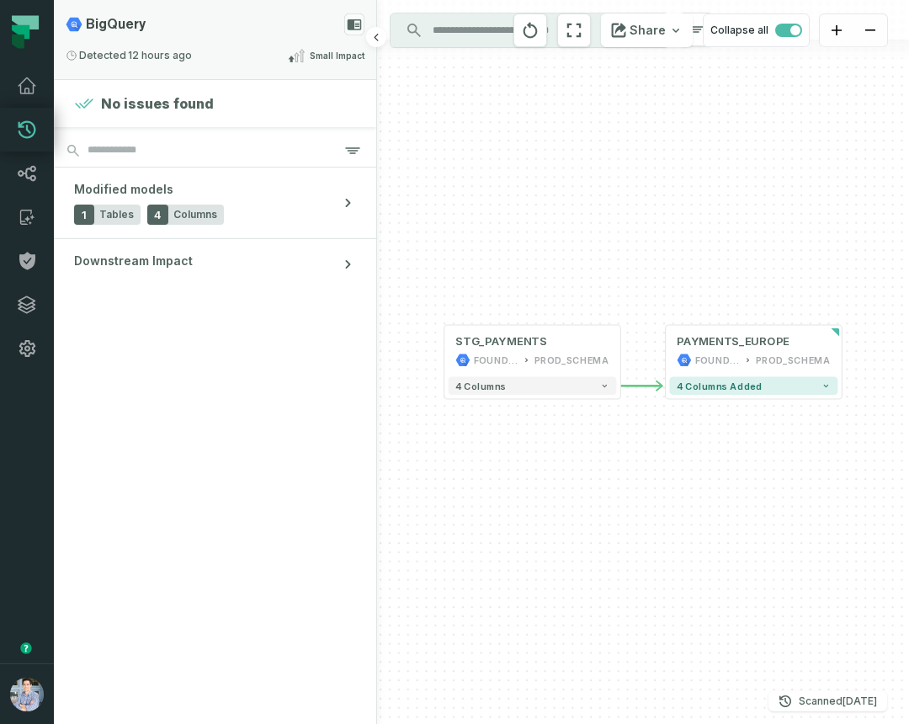
click at [162, 50] on relative-time "9/17/2025, 2:00:17 AM" at bounding box center [160, 55] width 64 height 13
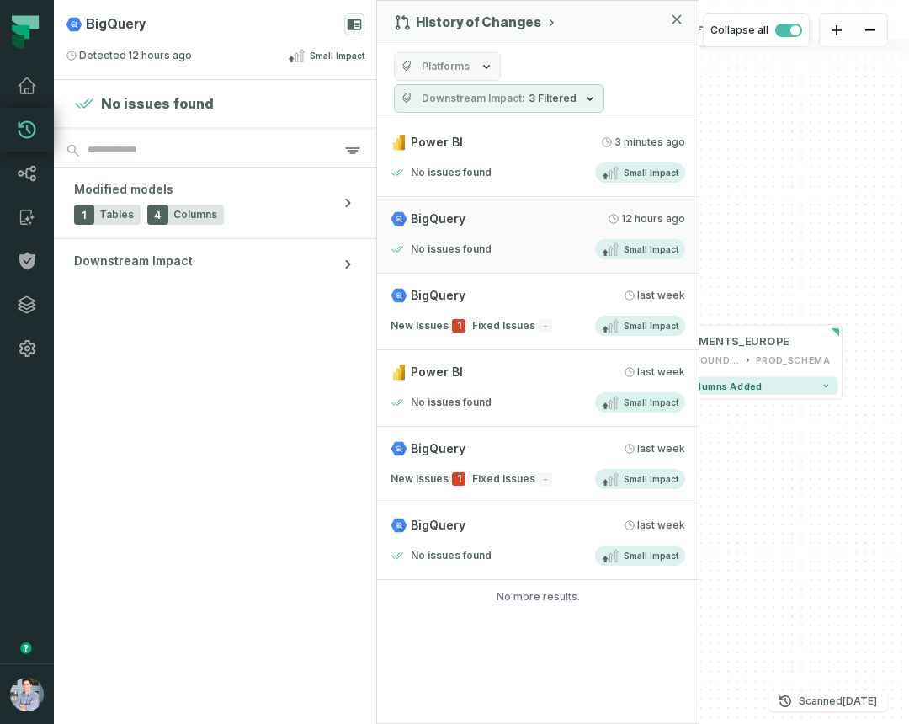
click at [480, 679] on div "History of Changes Platforms Downstream Impact 3 Filtered Power BI 9/17/2025, 2…" at bounding box center [537, 362] width 323 height 724
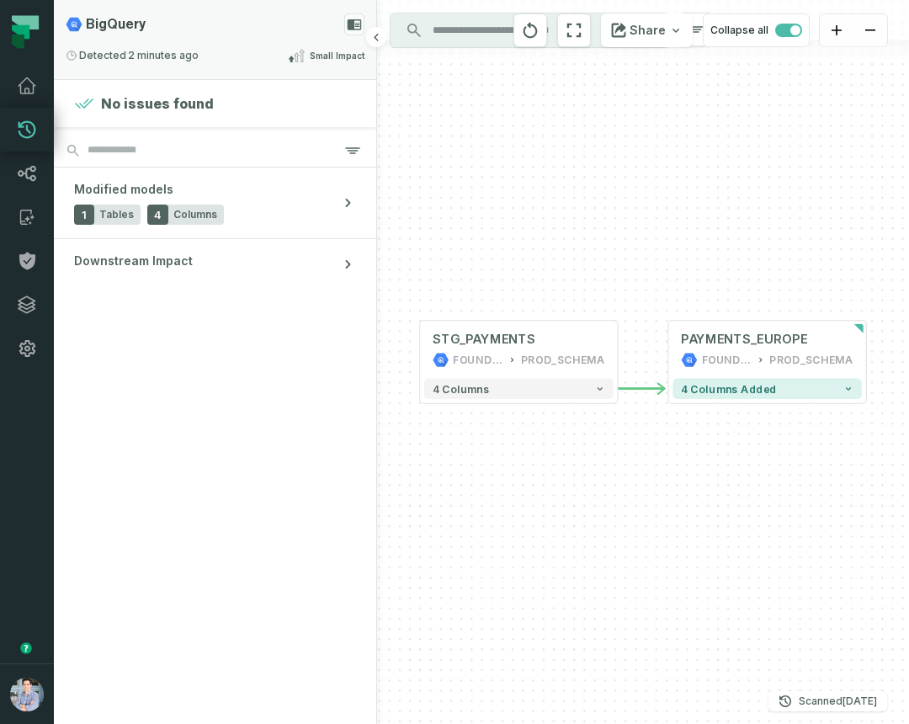
click at [301, 33] on div "BigQuery" at bounding box center [215, 24] width 299 height 22
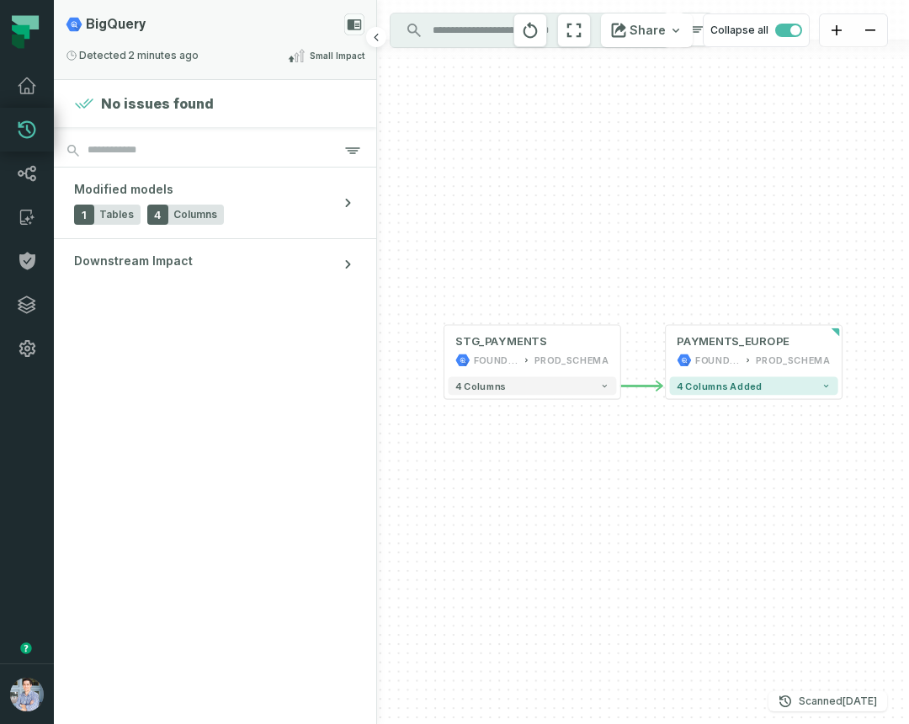
click at [274, 76] on div "BigQuery Detected 9/17/2025, 2:12:22 PM Small Impact" at bounding box center [215, 39] width 322 height 79
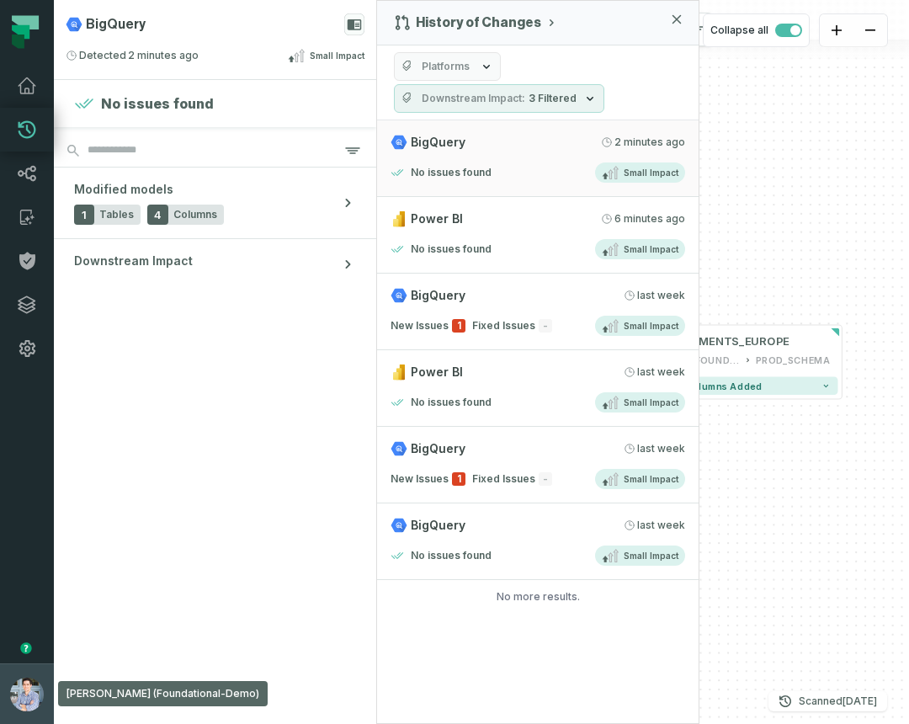
click at [33, 711] on button "[PERSON_NAME] (Foundational-Demo) [EMAIL_ADDRESS][DOMAIN_NAME]" at bounding box center [27, 693] width 54 height 61
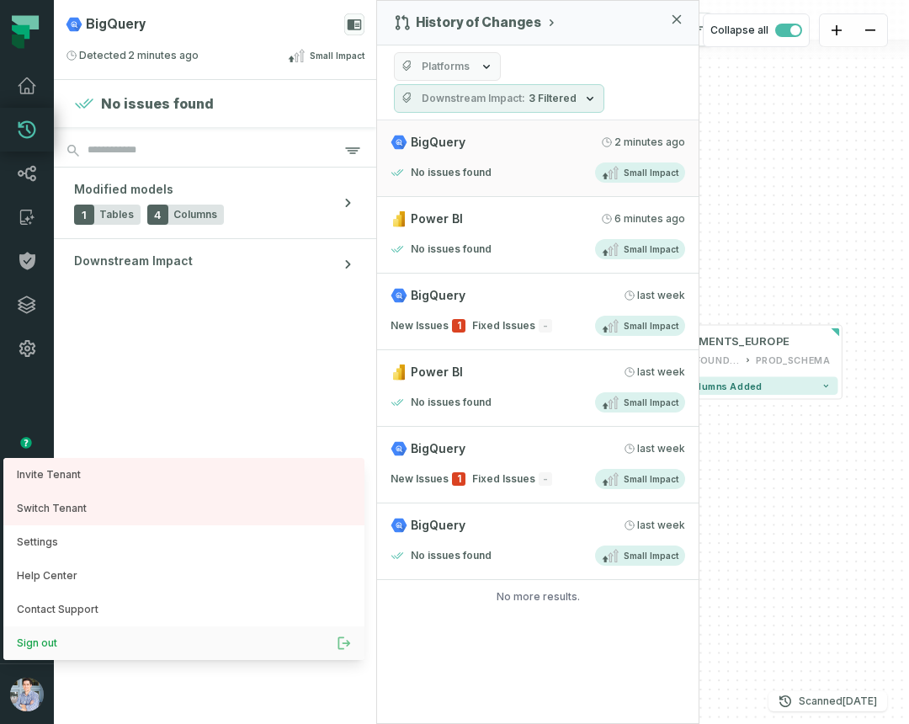
click at [68, 648] on button "Sign out" at bounding box center [183, 643] width 361 height 34
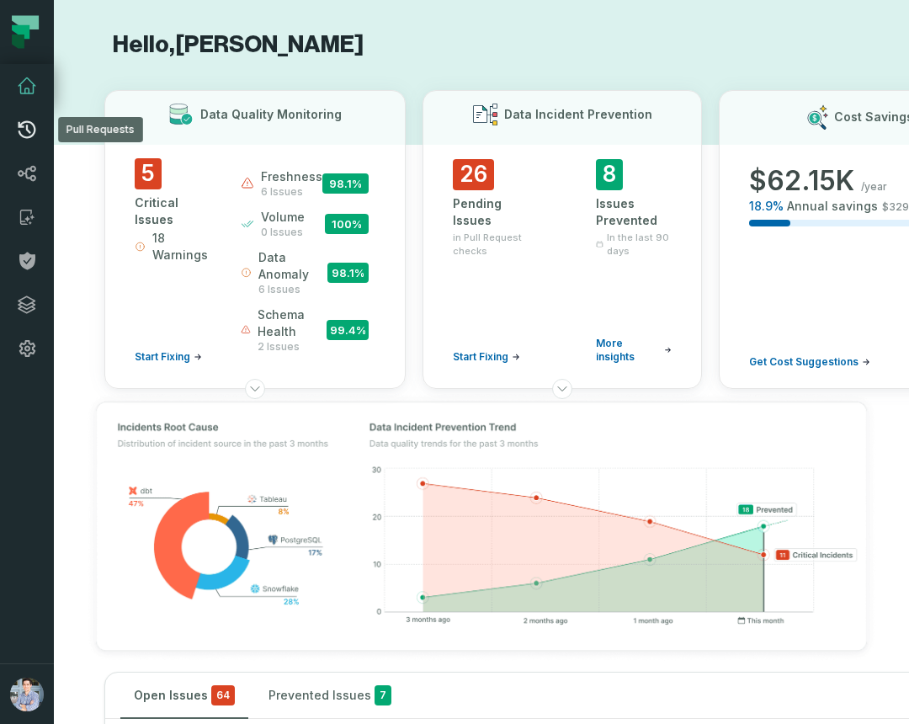
click at [32, 126] on icon at bounding box center [27, 130] width 20 height 20
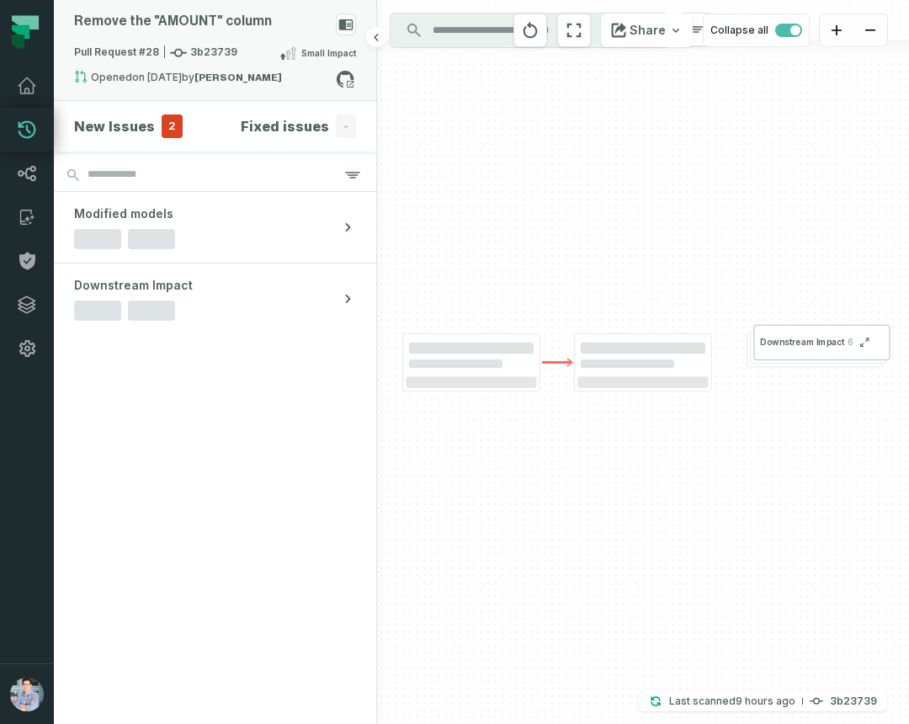
click at [231, 14] on div "Remove the "AMOUNT" column" at bounding box center [173, 21] width 198 height 16
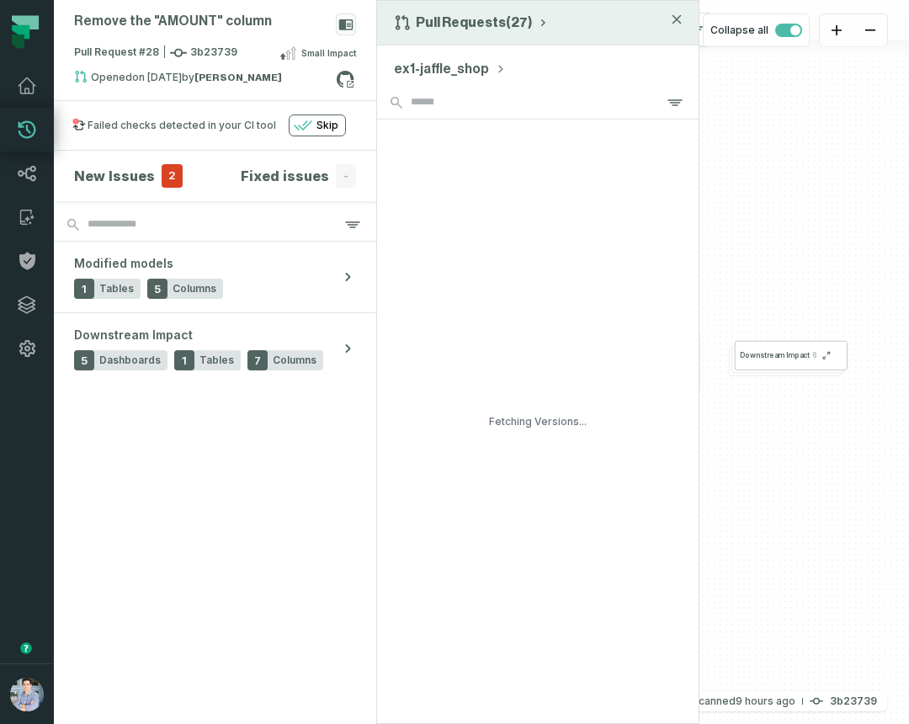
click at [450, 30] on button "Pull Requests (27)" at bounding box center [472, 22] width 156 height 17
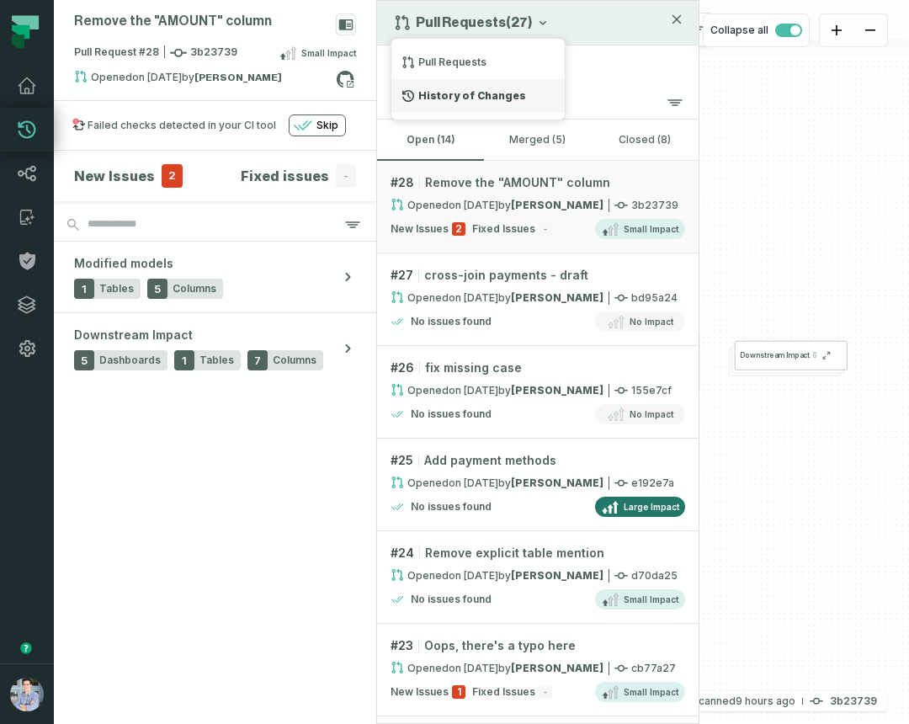
click at [451, 91] on div "History of Changes" at bounding box center [477, 96] width 173 height 34
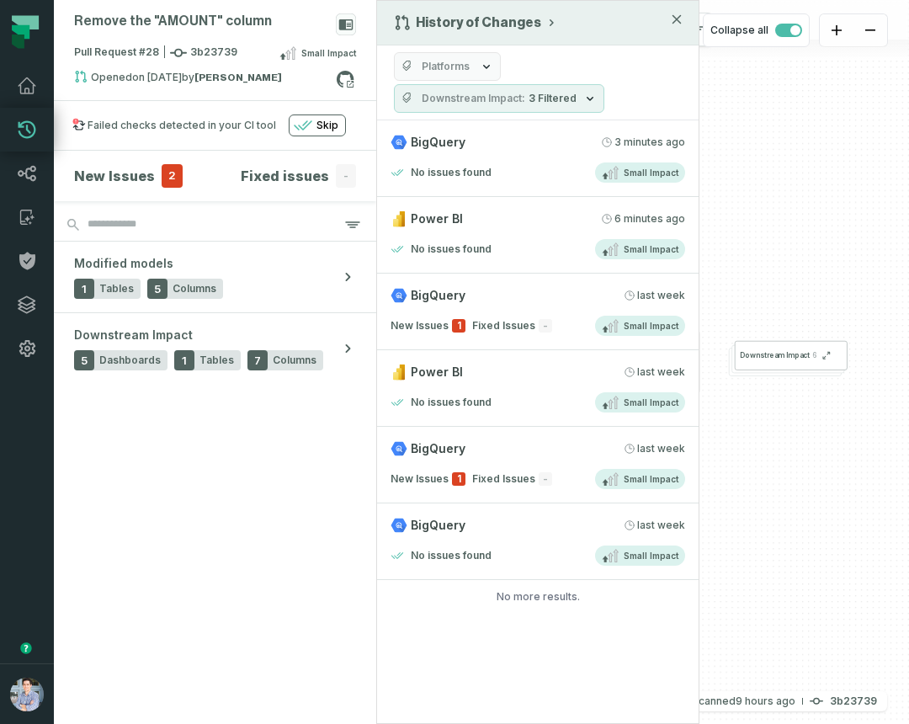
click at [24, 662] on button "button" at bounding box center [27, 516] width 54 height 293
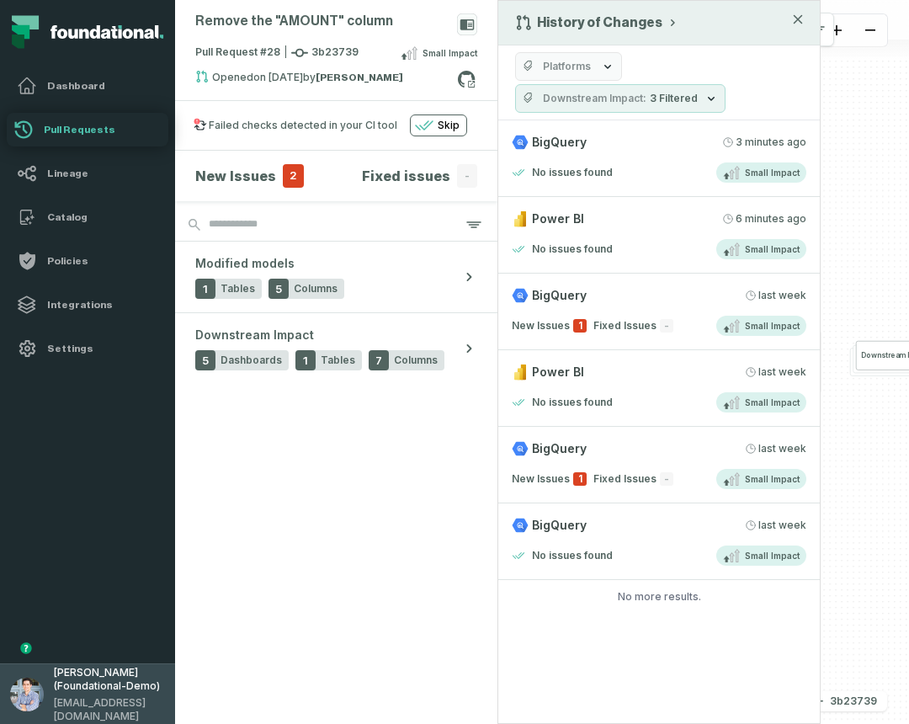
click at [31, 688] on img "button" at bounding box center [27, 695] width 34 height 34
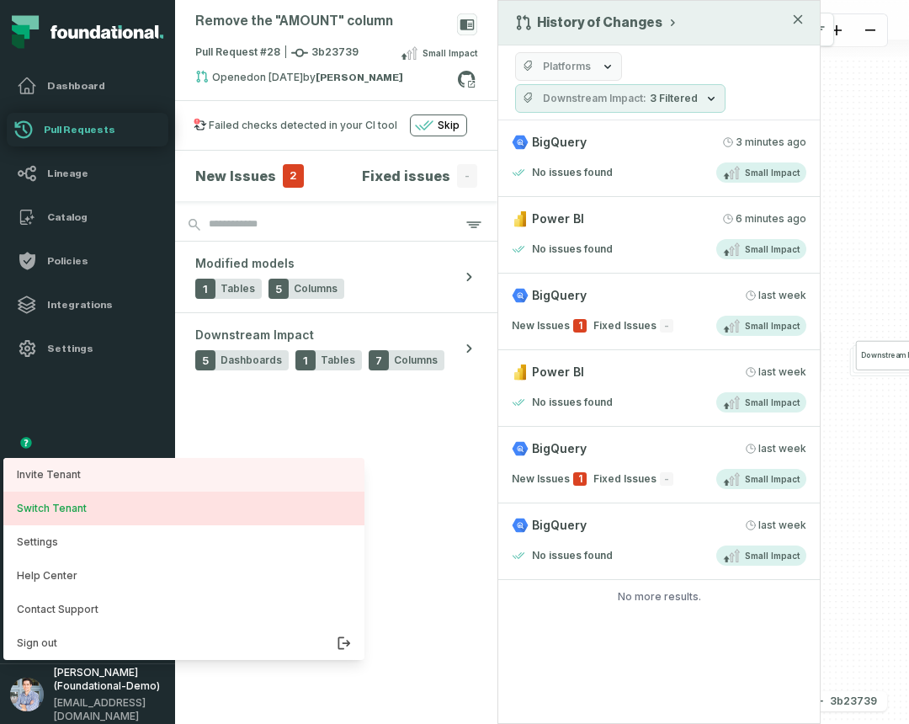
click at [60, 503] on button "Switch Tenant" at bounding box center [183, 509] width 361 height 34
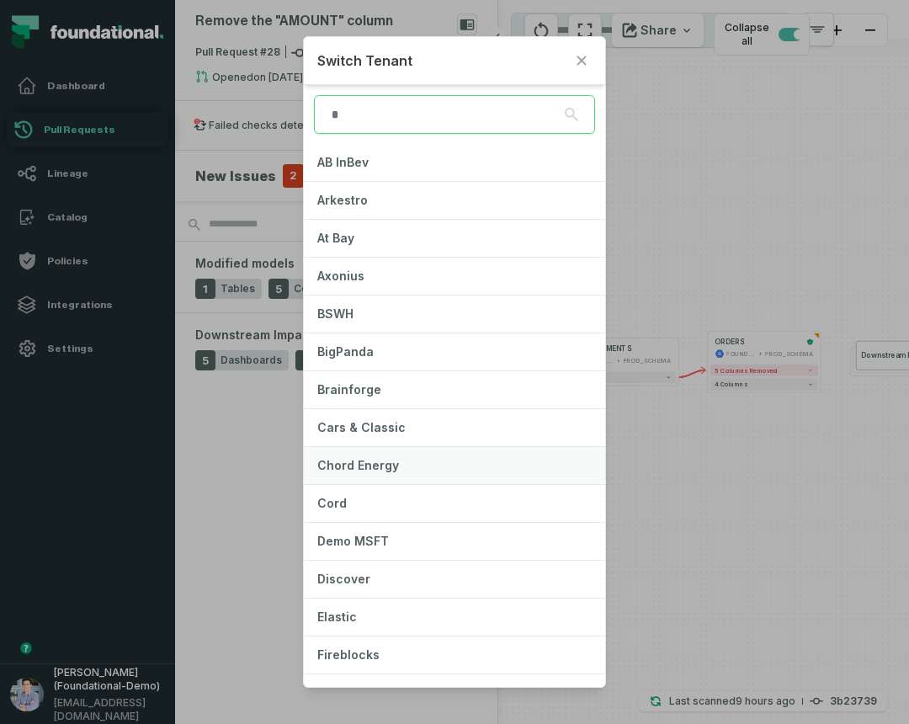
click at [363, 466] on span "Chord Energy" at bounding box center [358, 465] width 82 height 14
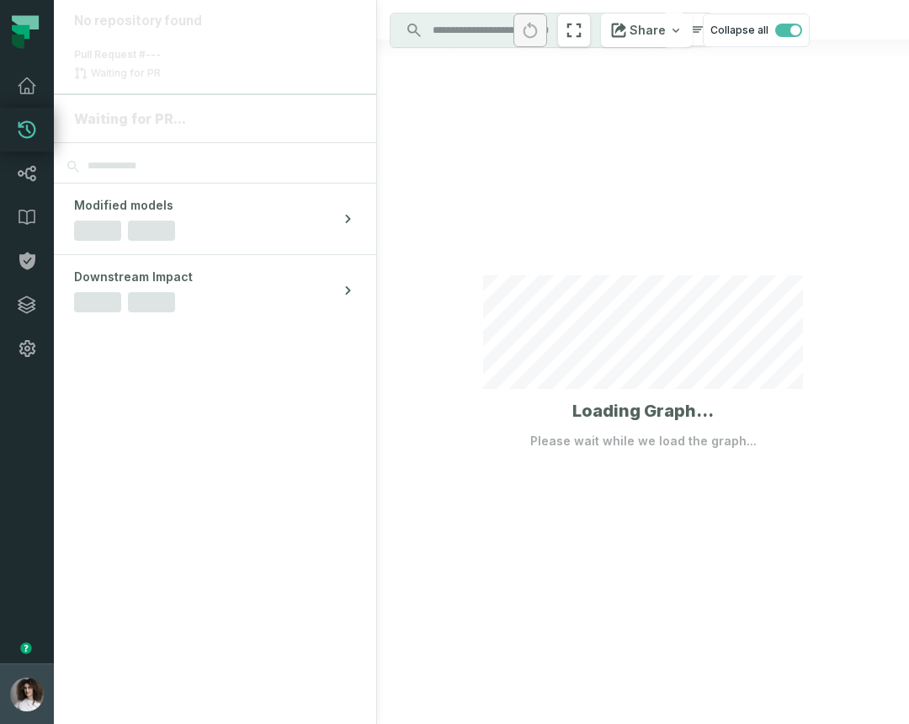
click at [27, 698] on img "button" at bounding box center [27, 695] width 34 height 34
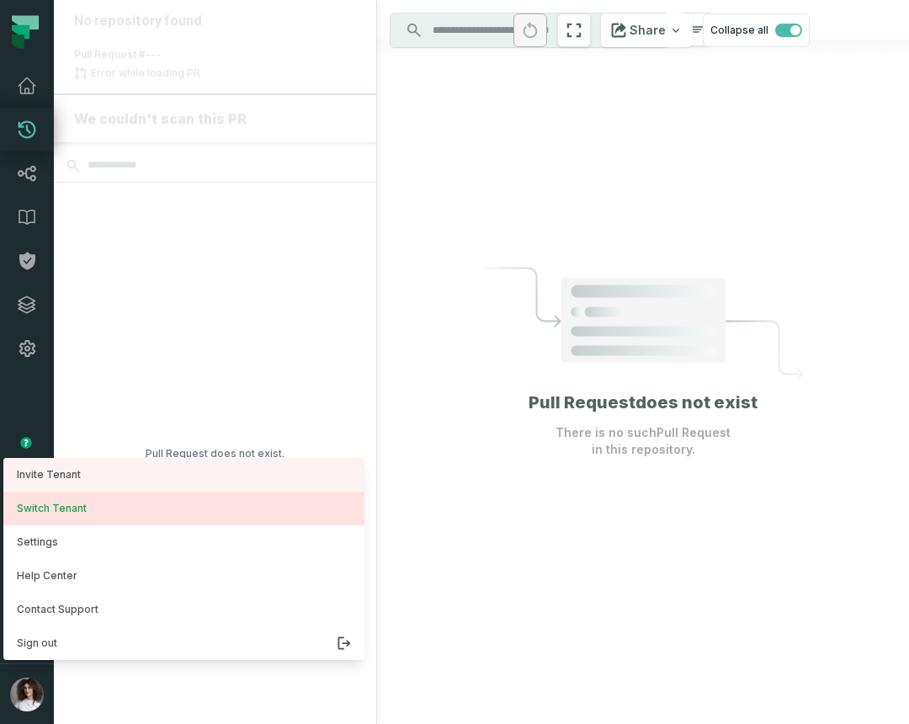
click at [55, 512] on button "Switch Tenant" at bounding box center [183, 509] width 361 height 34
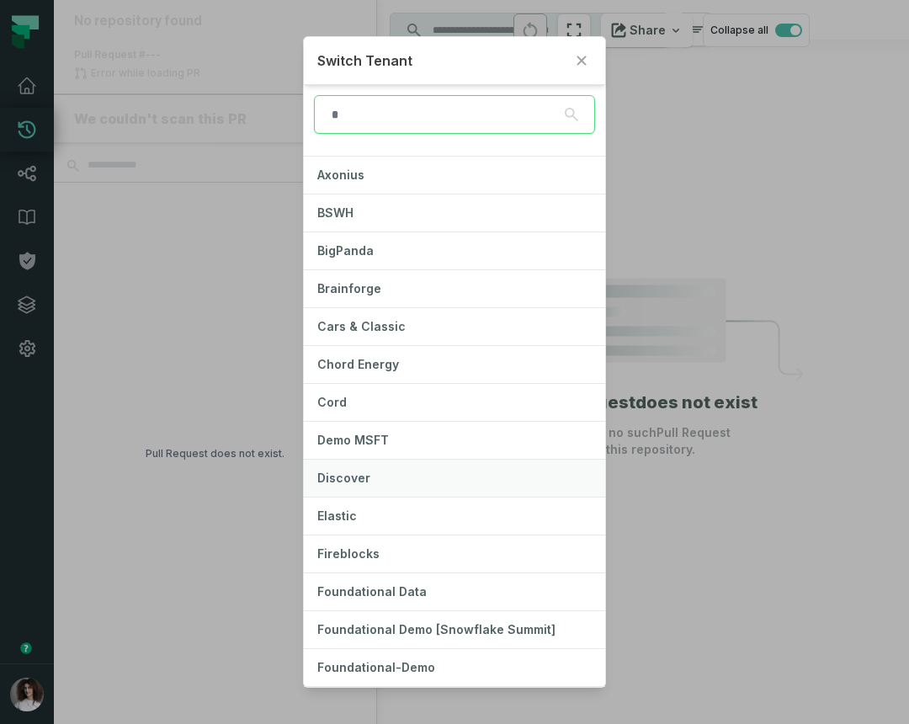
scroll to position [186, 0]
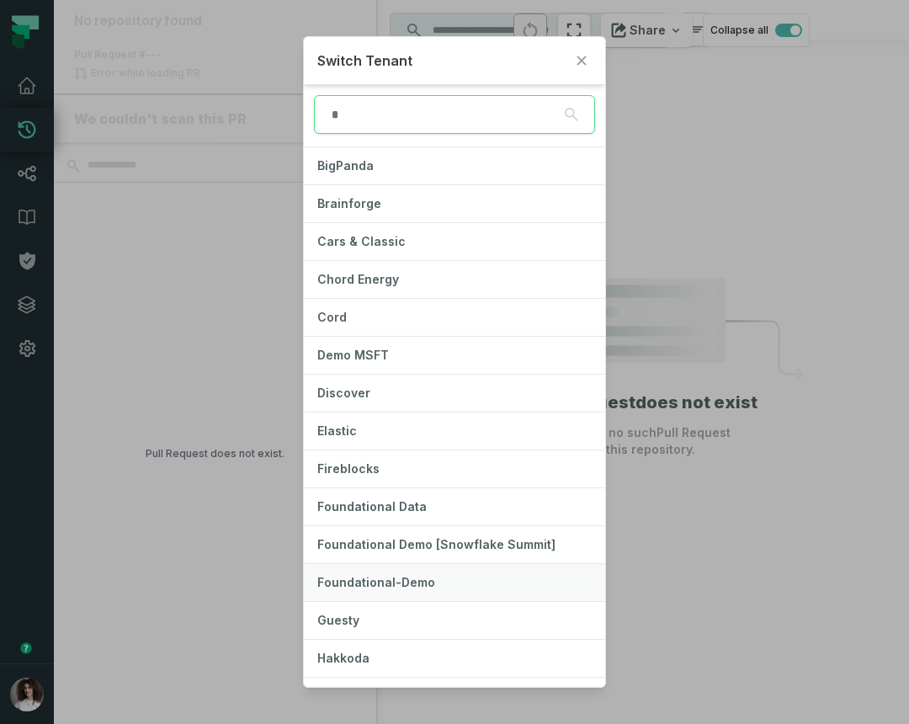
click at [391, 578] on span "Foundational-Demo" at bounding box center [376, 582] width 118 height 14
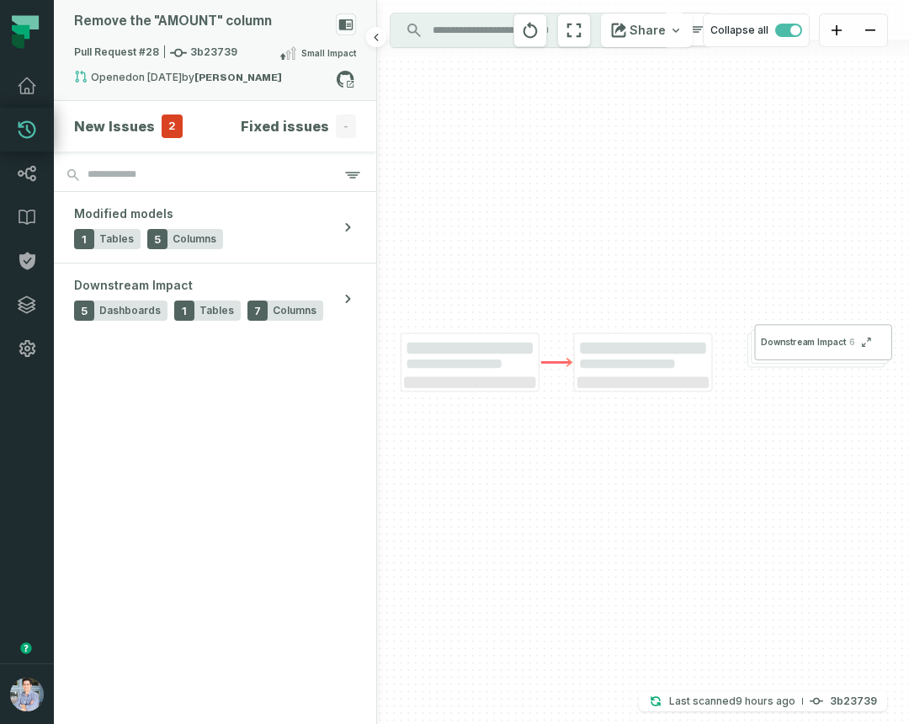
click at [244, 74] on strong "Barak Fargoun" at bounding box center [238, 77] width 88 height 10
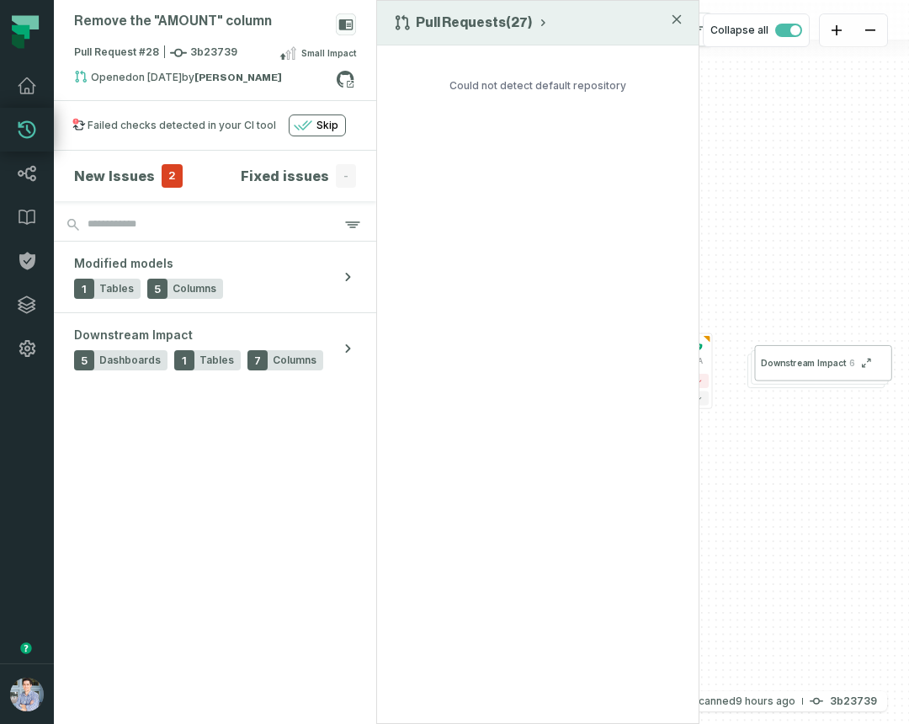
click at [428, 8] on div "Pull Requests (27)" at bounding box center [538, 23] width 322 height 45
click at [418, 29] on button "Pull Requests (27)" at bounding box center [472, 22] width 156 height 17
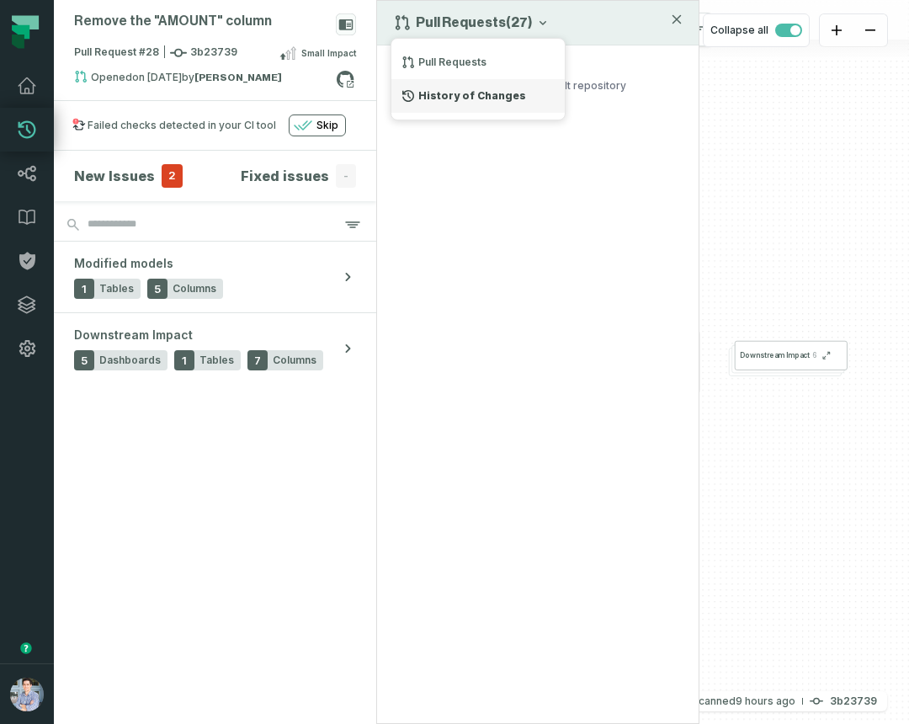
click at [420, 92] on div "History of Changes" at bounding box center [477, 96] width 173 height 34
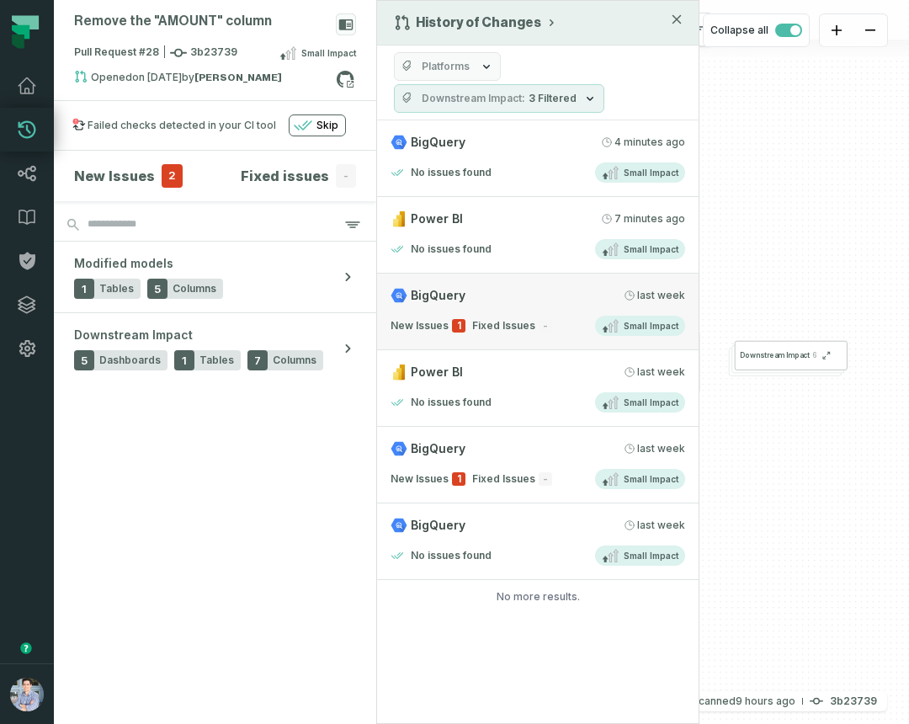
click at [475, 290] on div "BigQuery 9/9/2025, 2:02:55 PM" at bounding box center [538, 295] width 295 height 17
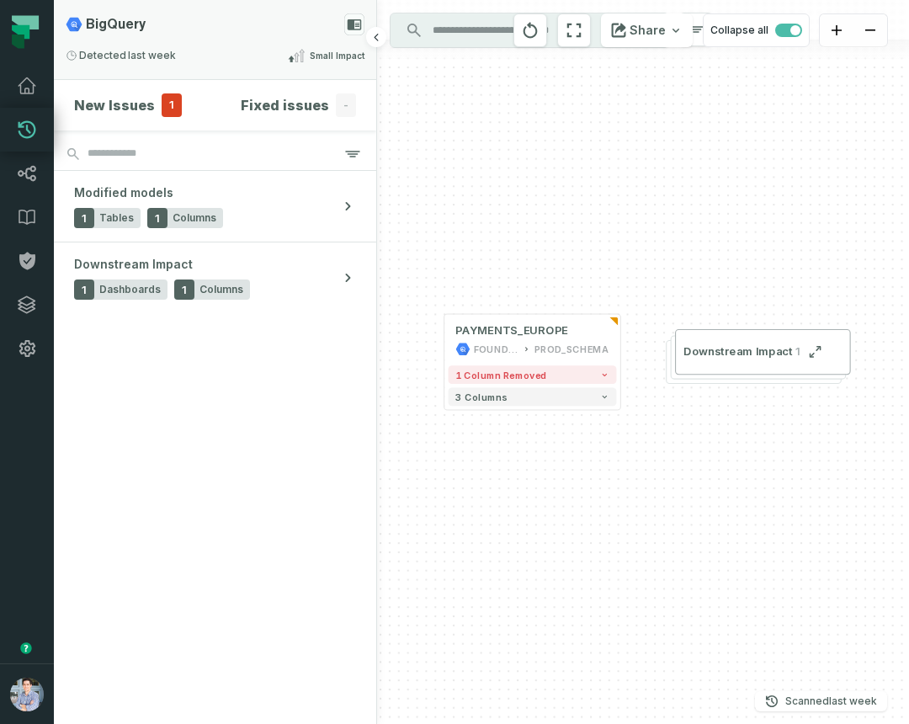
click at [227, 41] on div "BigQuery Detected [DATE] 2:02:55 PM Small Impact" at bounding box center [215, 39] width 322 height 79
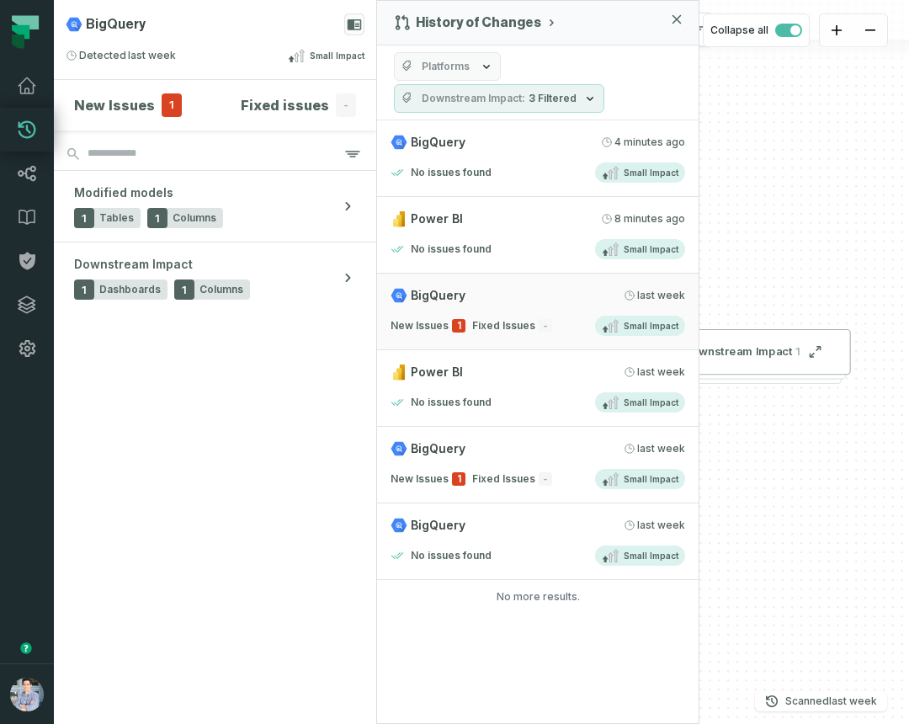
click at [252, 479] on section "New Issues 1 Fixed issues - Modified models 1 Tables 1 Columns Downstream Impac…" at bounding box center [215, 402] width 322 height 644
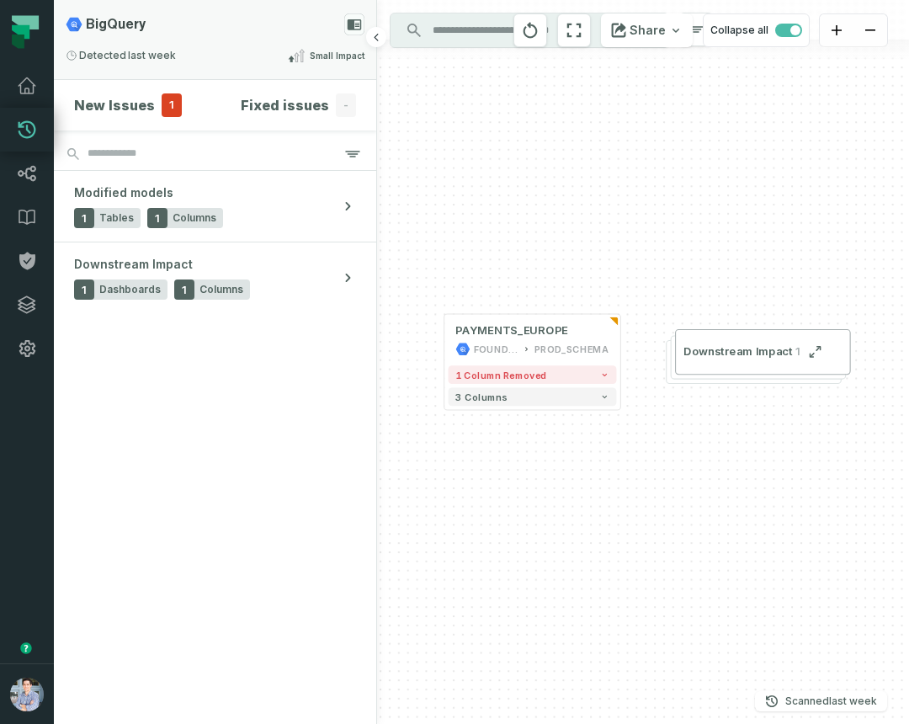
click at [255, 37] on div "BigQuery Detected [DATE] 2:02:55 PM Small Impact" at bounding box center [215, 39] width 322 height 79
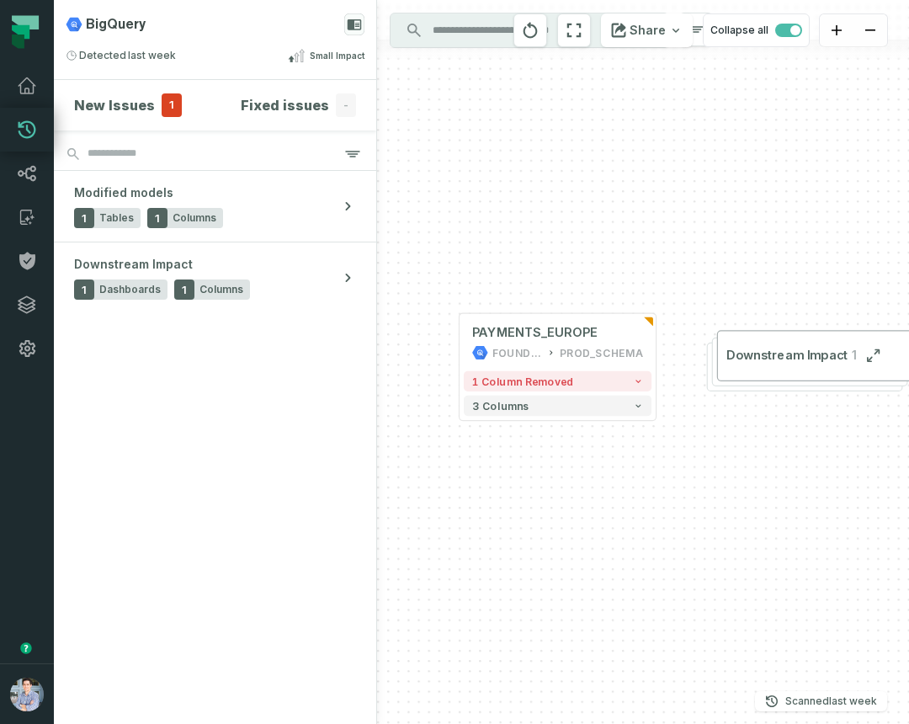
click at [247, 40] on div "BigQuery Detected [DATE] 2:02:55 PM Small Impact" at bounding box center [215, 39] width 322 height 79
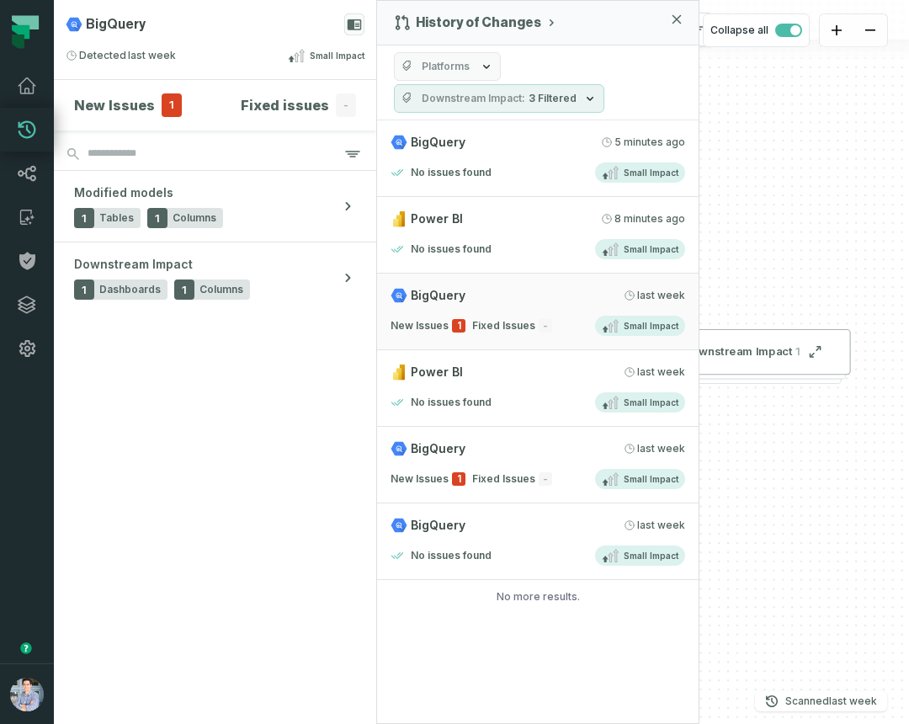
click at [498, 99] on span "Downstream Impact" at bounding box center [474, 98] width 104 height 13
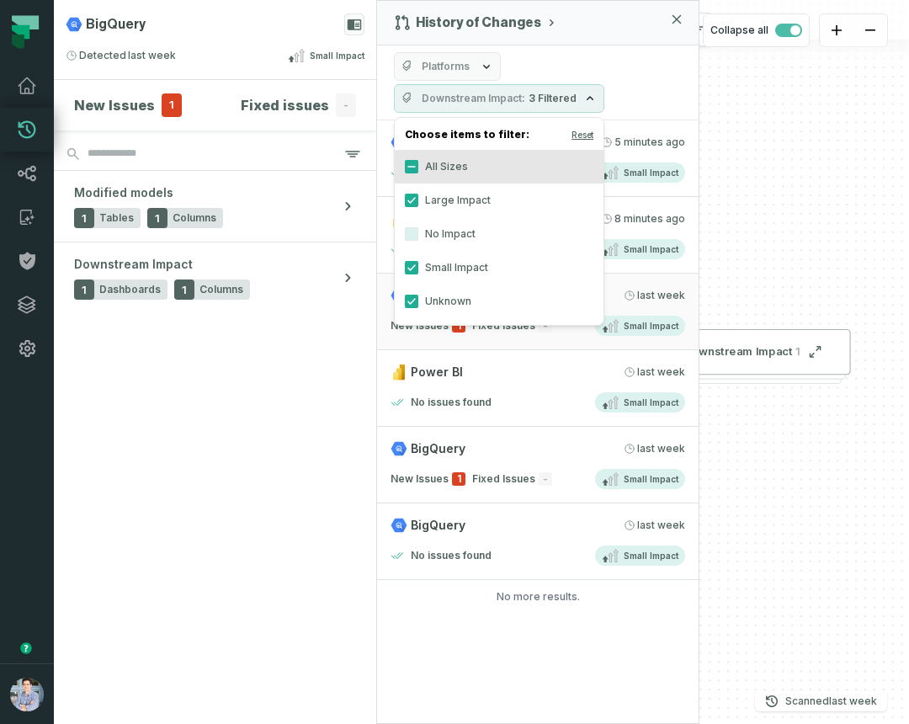
click at [456, 233] on label "No Impact" at bounding box center [499, 234] width 209 height 34
click at [418, 233] on button "No Impact" at bounding box center [411, 233] width 13 height 13
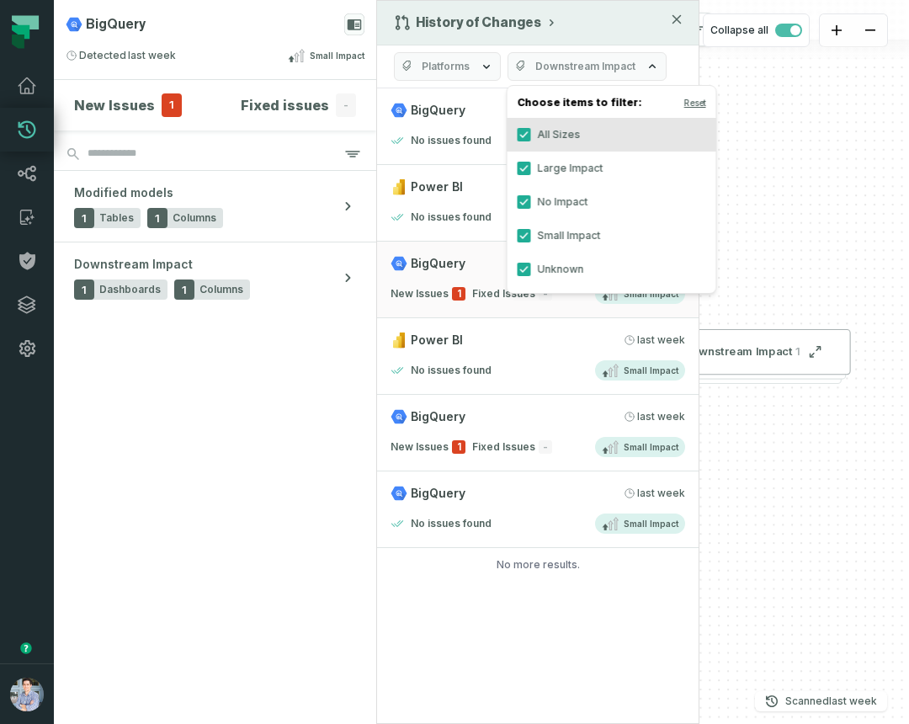
click at [632, 25] on div "History of Changes" at bounding box center [538, 23] width 322 height 45
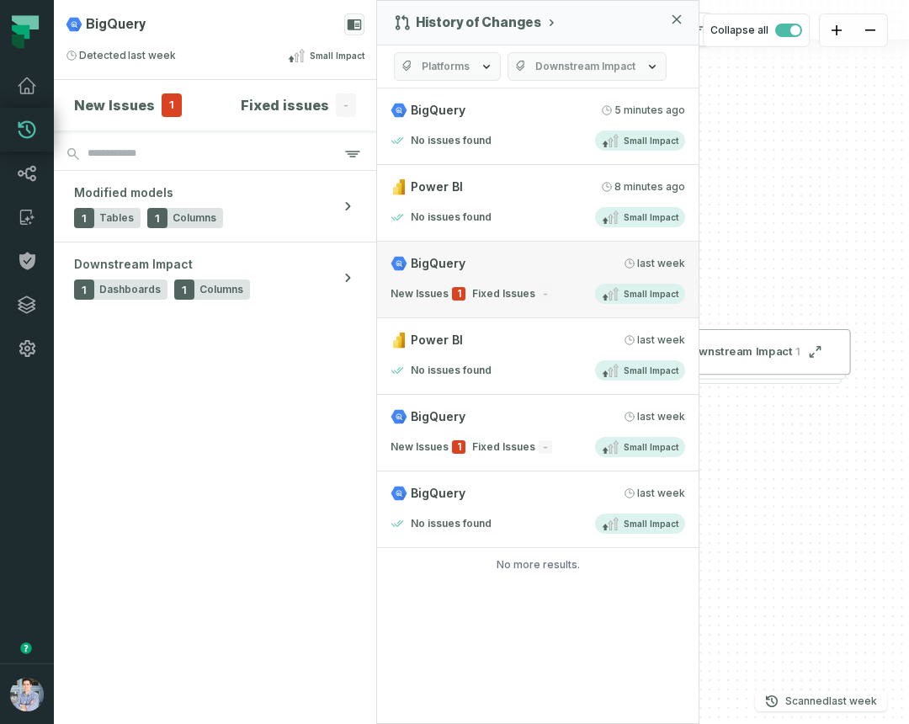
click at [481, 273] on link "BigQuery [DATE] 2:02:55 PM New Issues 1 Fixed Issues - Small Impact" at bounding box center [538, 280] width 322 height 77
click at [466, 276] on link "BigQuery [DATE] 2:02:55 PM New Issues 1 Fixed Issues - Small Impact" at bounding box center [538, 280] width 322 height 77
click at [483, 214] on h4 "No issues found" at bounding box center [451, 216] width 81 height 13
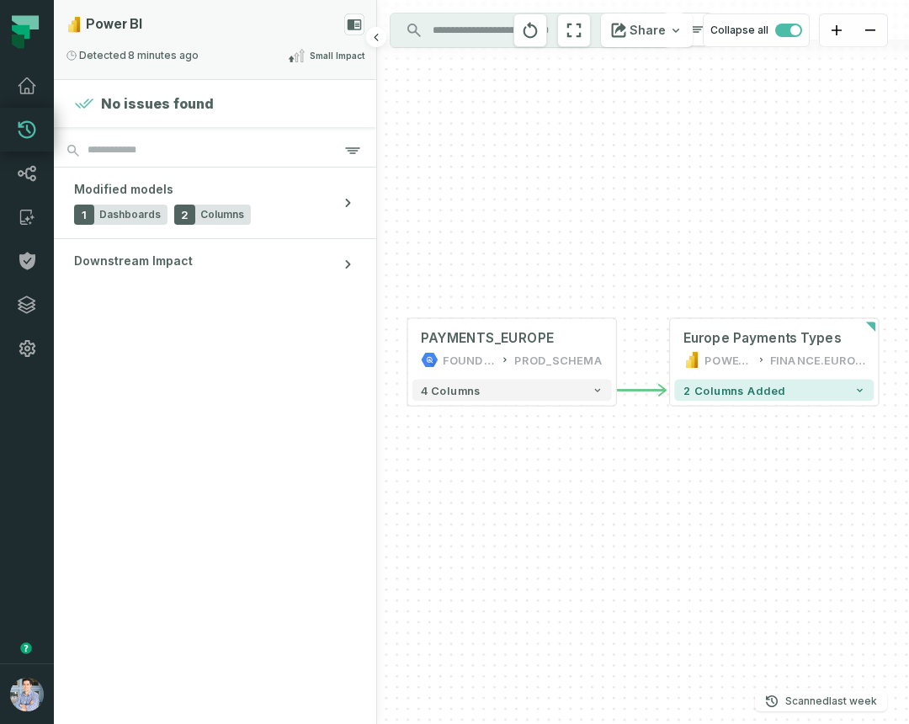
click at [253, 48] on div "Detected [DATE] 2:08:58 PM Small Impact" at bounding box center [215, 55] width 299 height 20
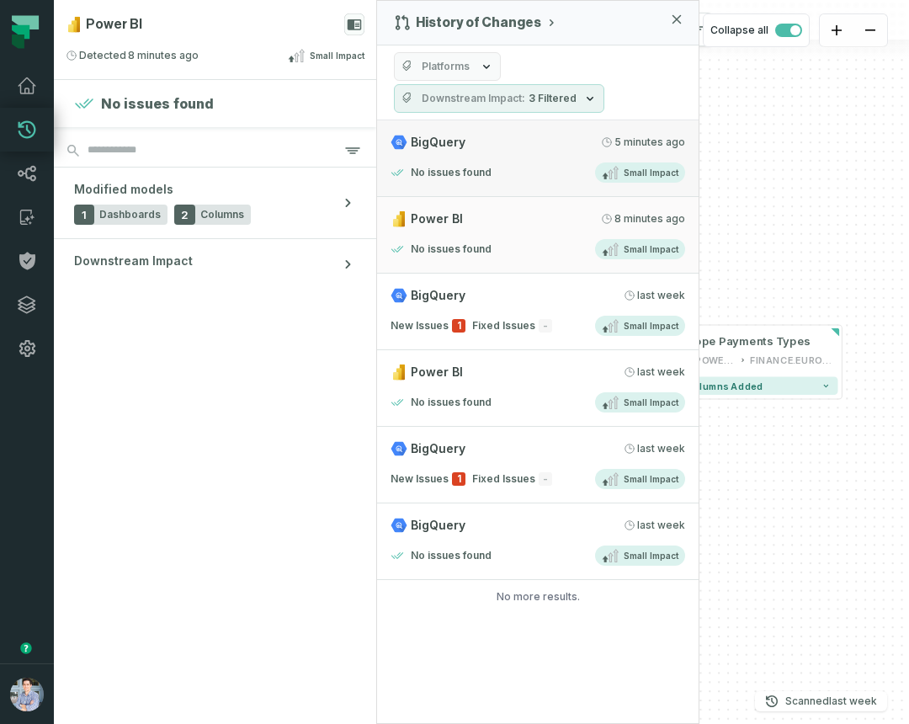
click at [541, 157] on link "BigQuery [DATE] 2:12:22 PM No issues found Small Impact" at bounding box center [538, 158] width 322 height 77
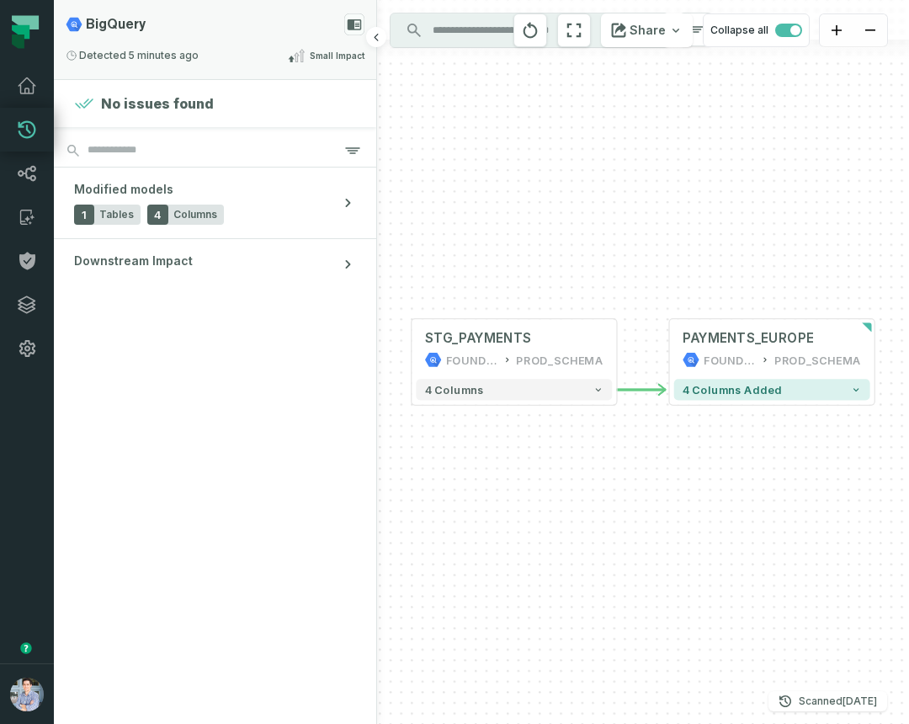
click at [250, 52] on div "Detected [DATE] 2:12:22 PM Small Impact" at bounding box center [215, 55] width 299 height 20
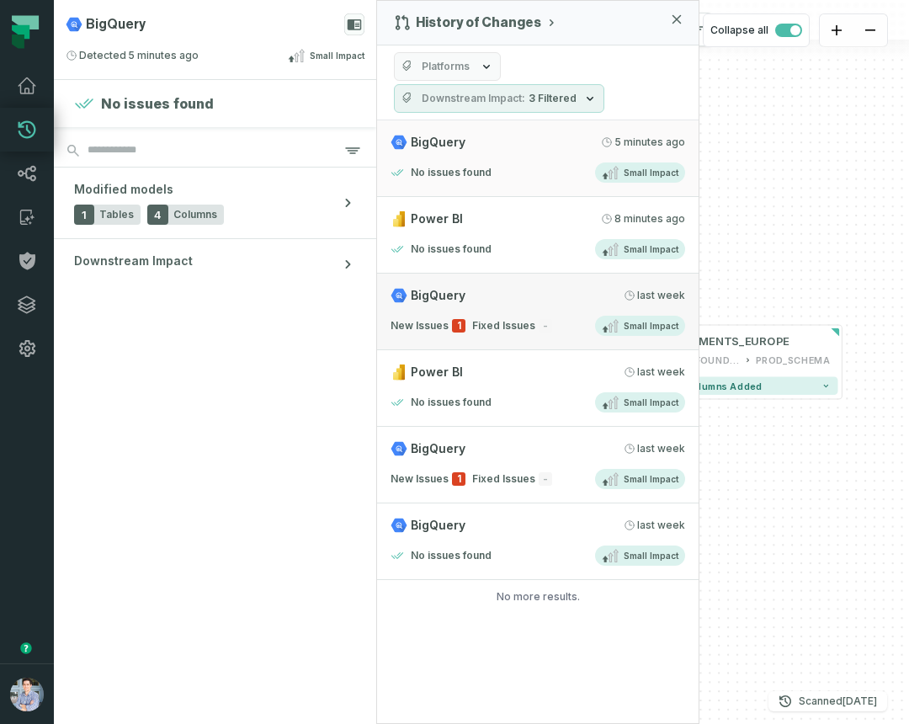
click at [532, 307] on link "BigQuery [DATE] 2:02:55 PM New Issues 1 Fixed Issues - Small Impact" at bounding box center [538, 312] width 322 height 77
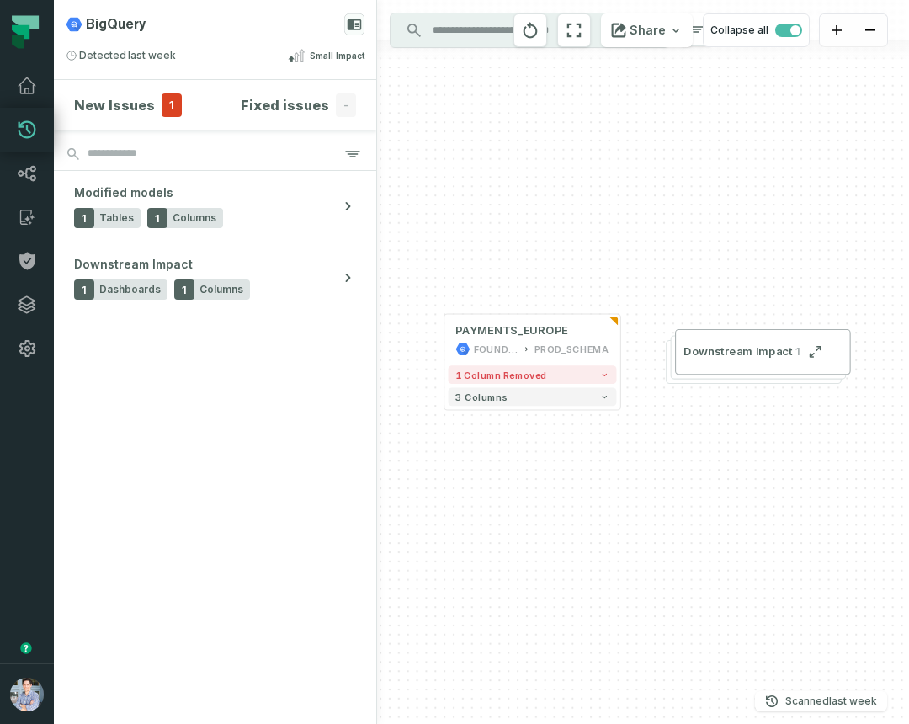
click at [827, 711] on div "+ PAYMENTS_EUROPE FOUNDATIONAL_DB PROD_SCHEMA + 1 column removed 3 columns Down…" at bounding box center [643, 362] width 532 height 724
click at [832, 705] on relative-time "[DATE] 11:02:55 AM" at bounding box center [853, 700] width 48 height 13
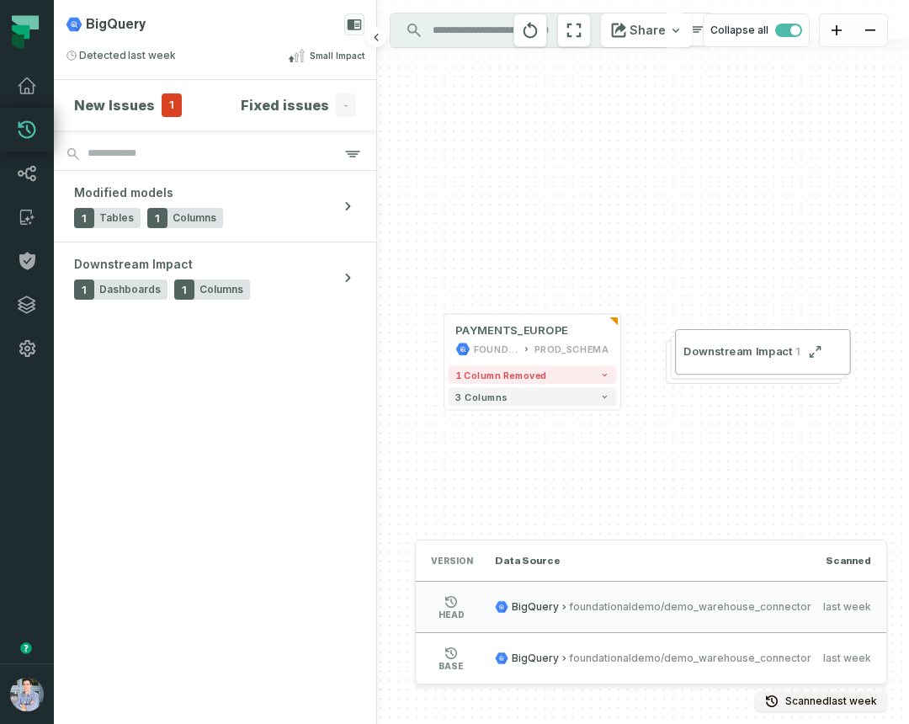
click at [233, 650] on section "New Issues 1 Fixed issues - Modified models 1 Tables 1 Columns Downstream Impac…" at bounding box center [215, 402] width 322 height 644
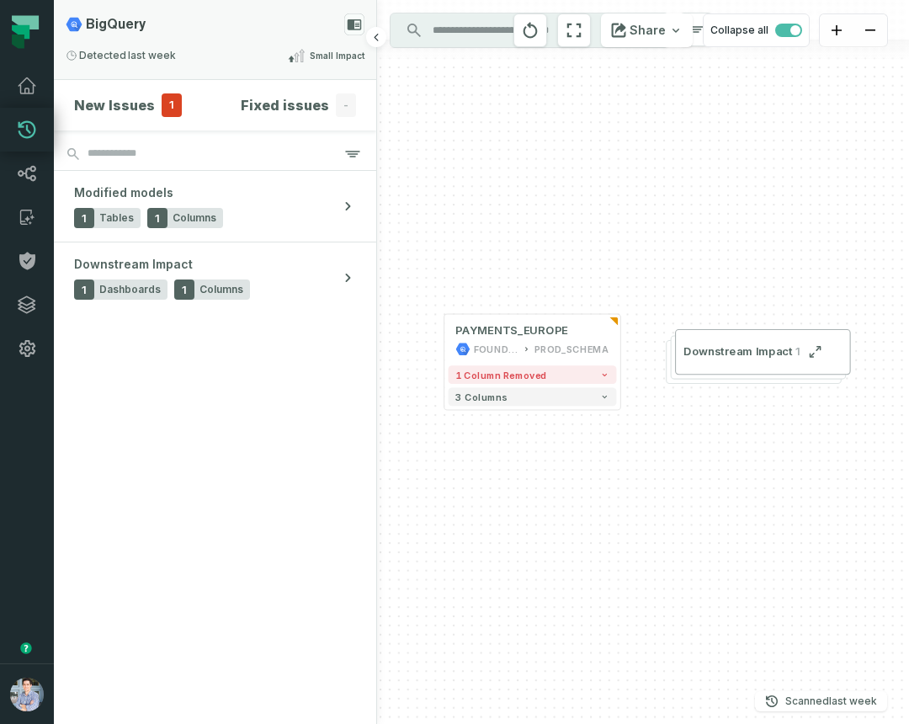
click at [202, 43] on div "BigQuery Detected [DATE] 2:02:55 PM Small Impact" at bounding box center [215, 39] width 322 height 79
click at [354, 18] on rect at bounding box center [354, 24] width 20 height 22
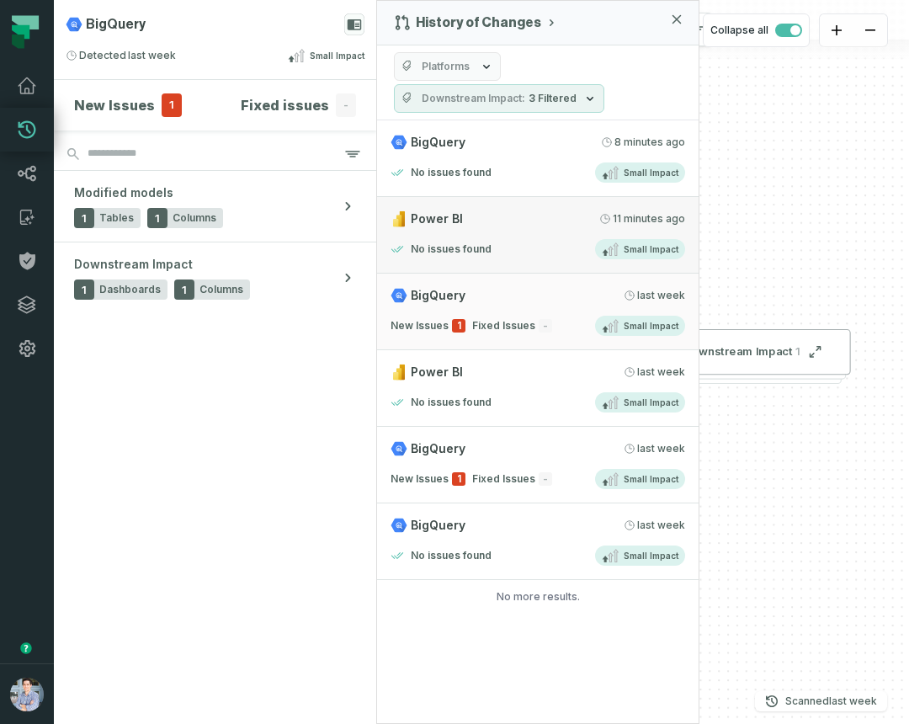
click at [551, 241] on div "No issues found Small Impact" at bounding box center [538, 249] width 295 height 20
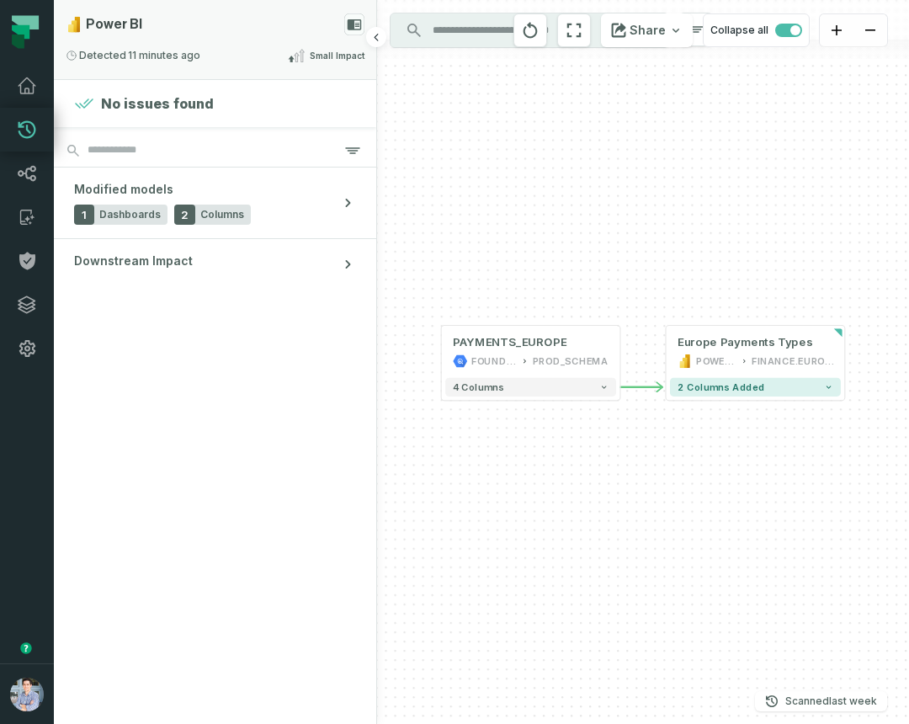
click at [351, 21] on icon at bounding box center [355, 24] width 14 height 11
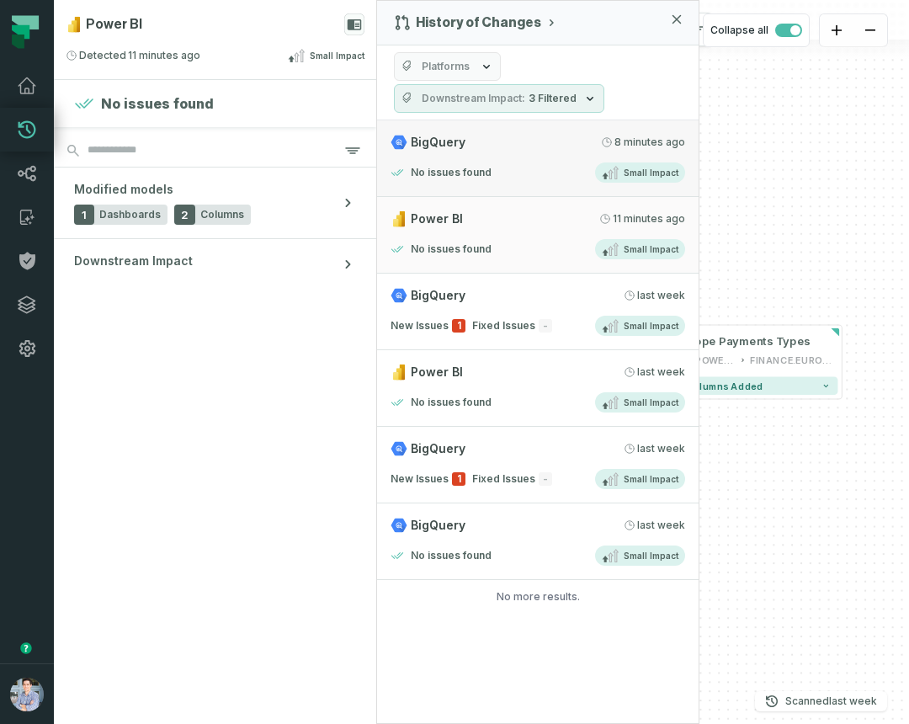
click at [545, 172] on div "No issues found Small Impact" at bounding box center [538, 172] width 295 height 20
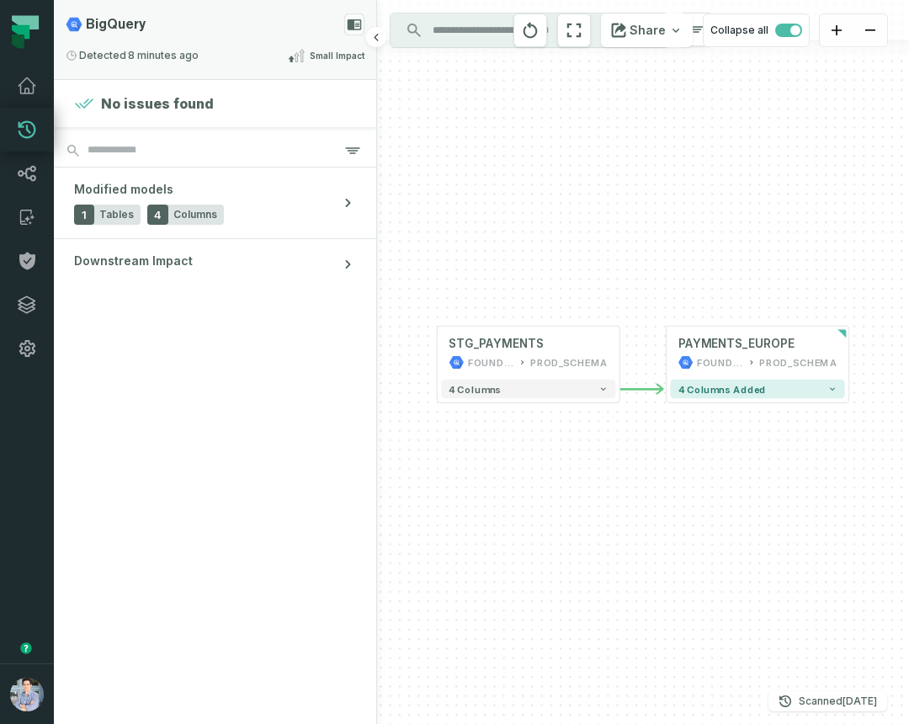
click at [358, 20] on icon at bounding box center [355, 24] width 14 height 11
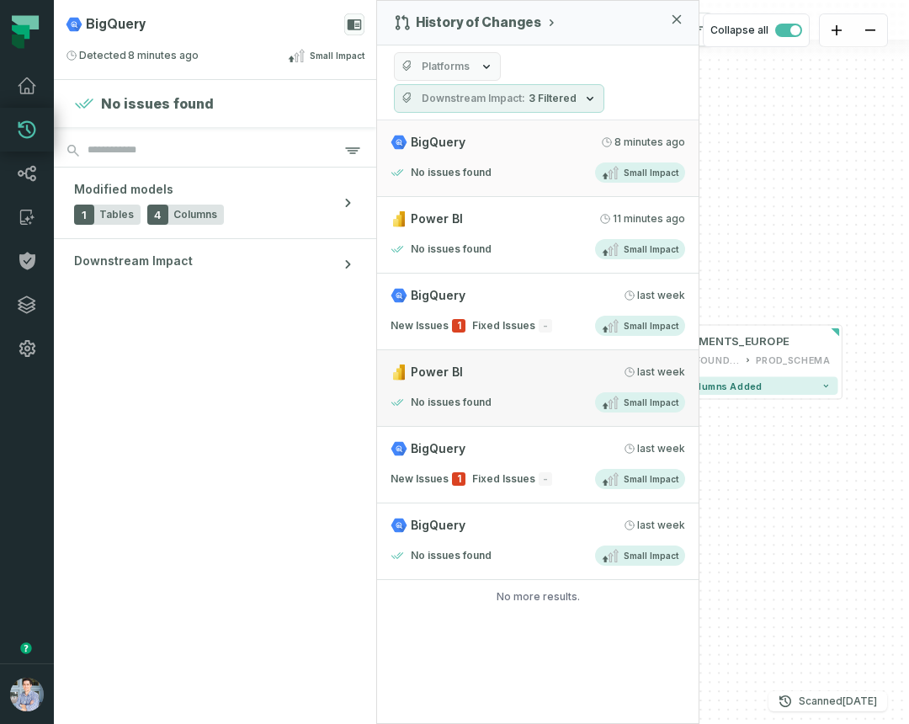
click at [556, 364] on div "Power BI [DATE] 2:01:51 PM" at bounding box center [538, 372] width 295 height 17
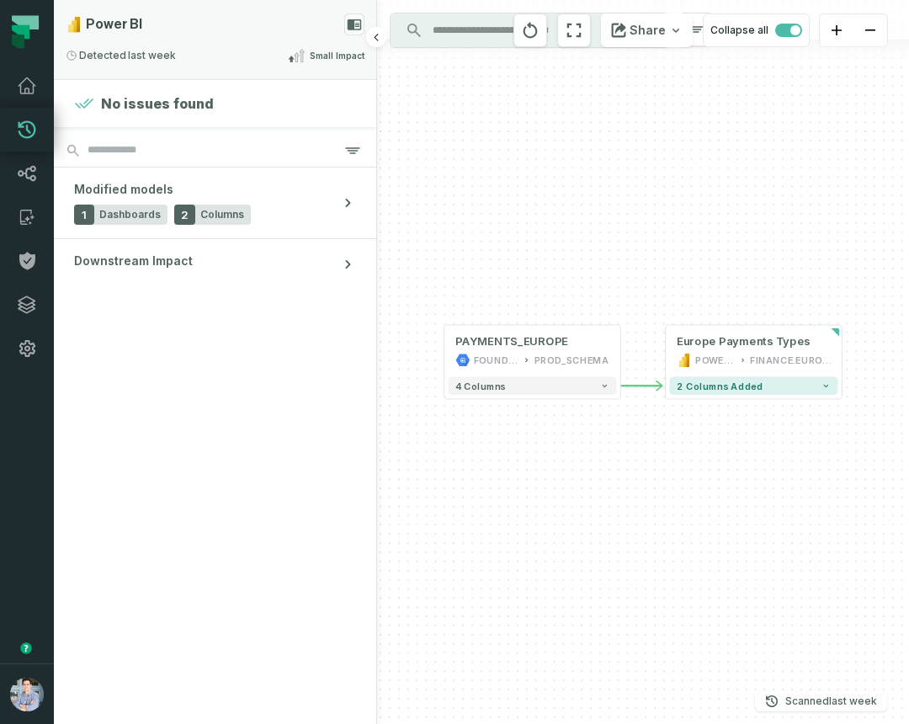
click at [354, 22] on icon at bounding box center [355, 24] width 14 height 11
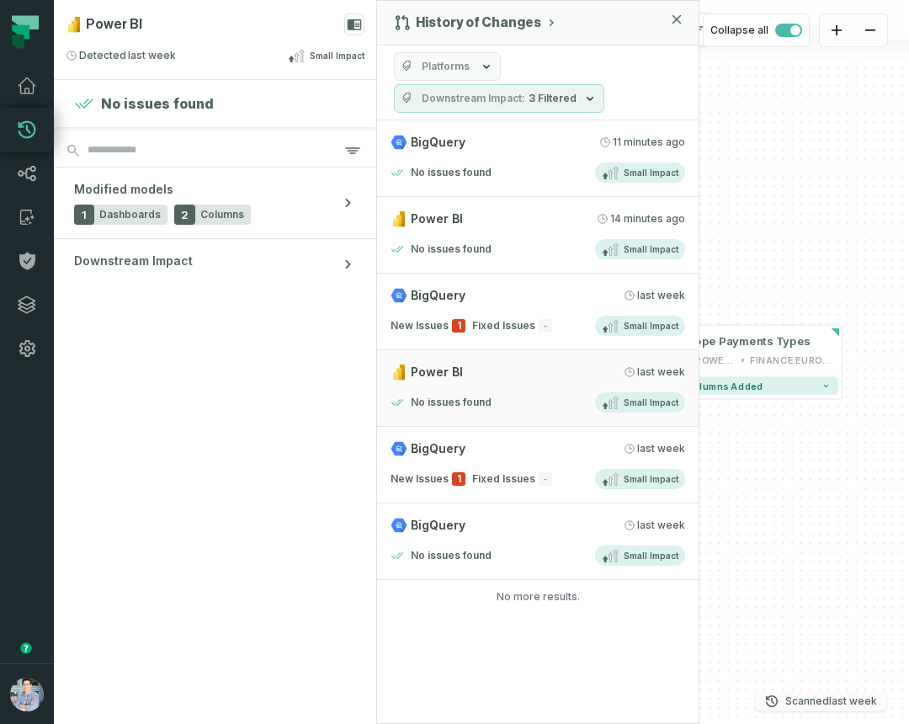
click at [827, 702] on p "Scanned [DATE] 11:01:51 AM" at bounding box center [831, 701] width 92 height 17
